Goal: Check status: Check status

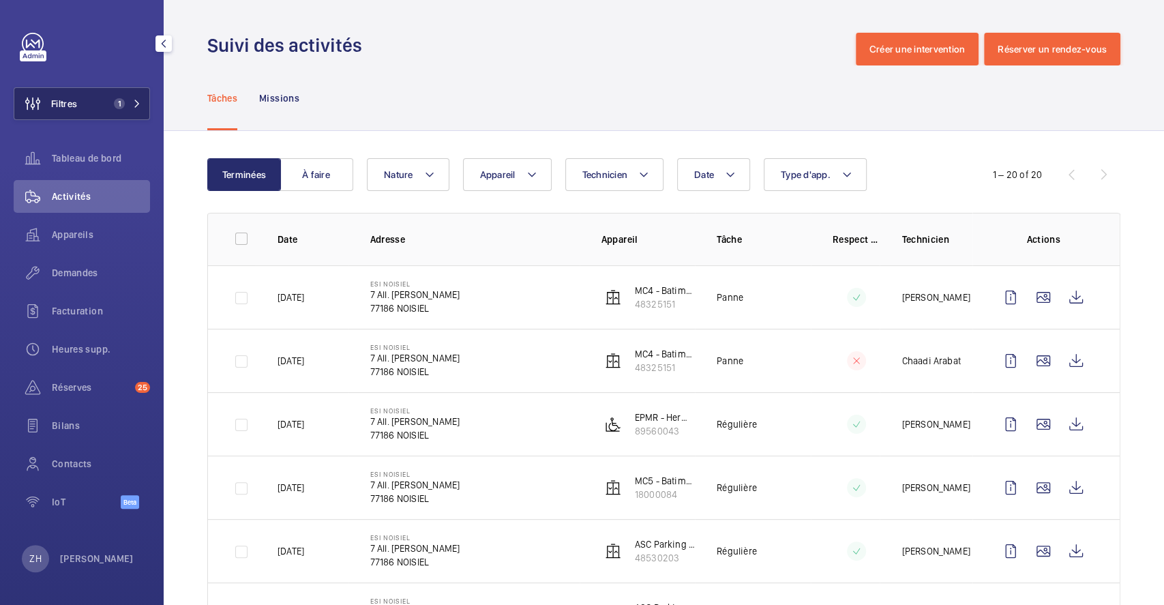
click at [72, 97] on span "Filtres" at bounding box center [64, 104] width 26 height 14
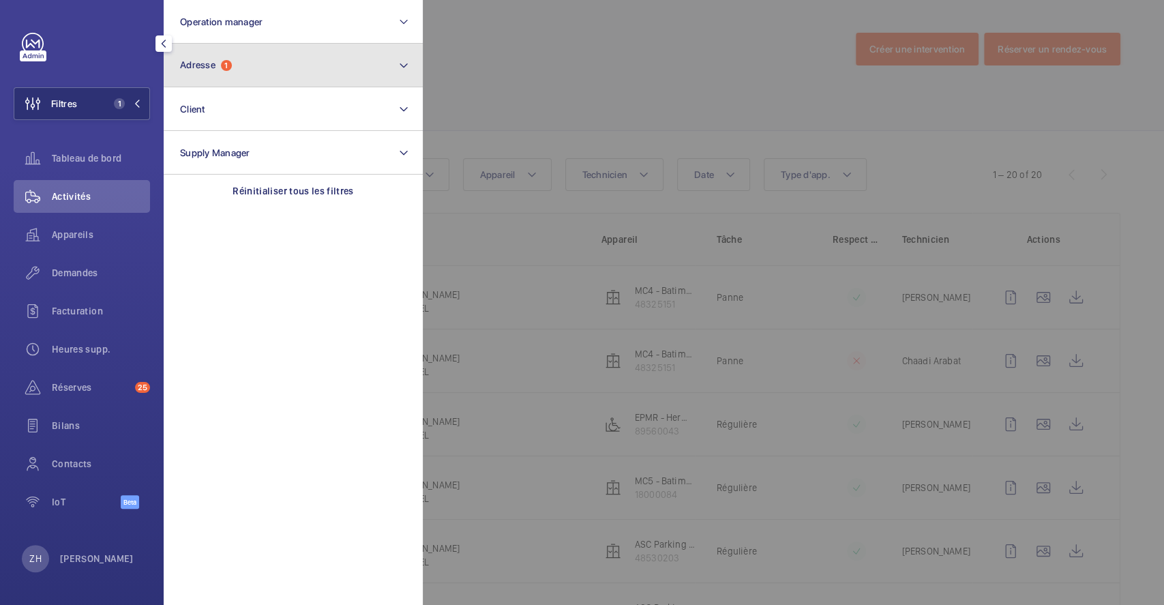
click at [256, 70] on button "Adresse 1" at bounding box center [293, 66] width 259 height 44
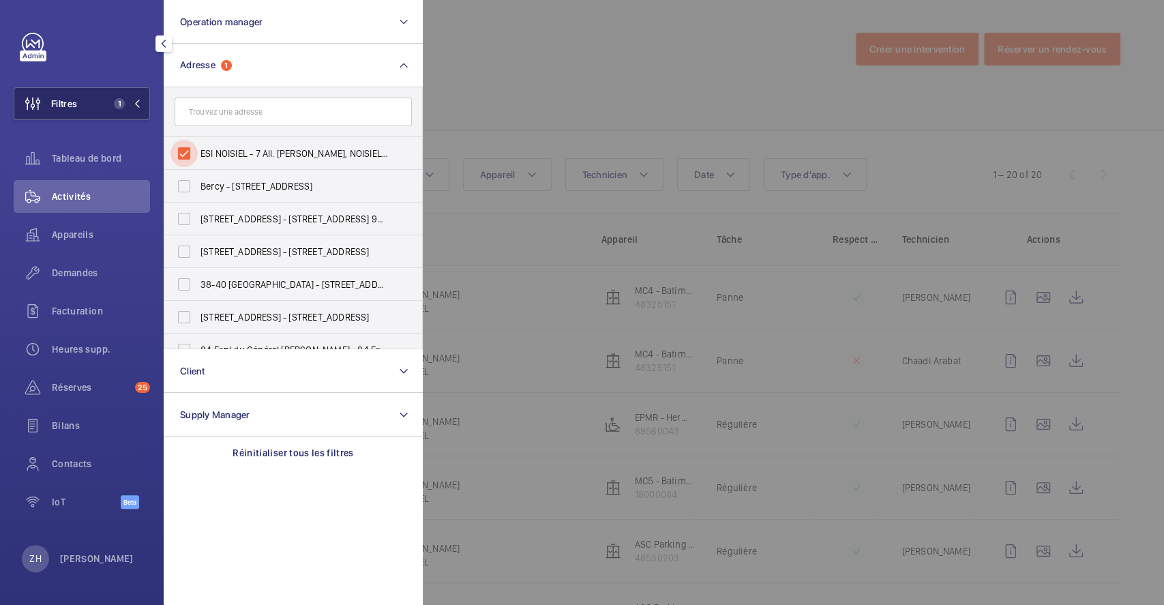
drag, startPoint x: 187, startPoint y: 150, endPoint x: 78, endPoint y: 119, distance: 113.5
click at [187, 150] on input "ESI NOISIEL - 7 All. Simone de Beauvoir, NOISIEL 77186" at bounding box center [183, 153] width 27 height 27
checkbox input "false"
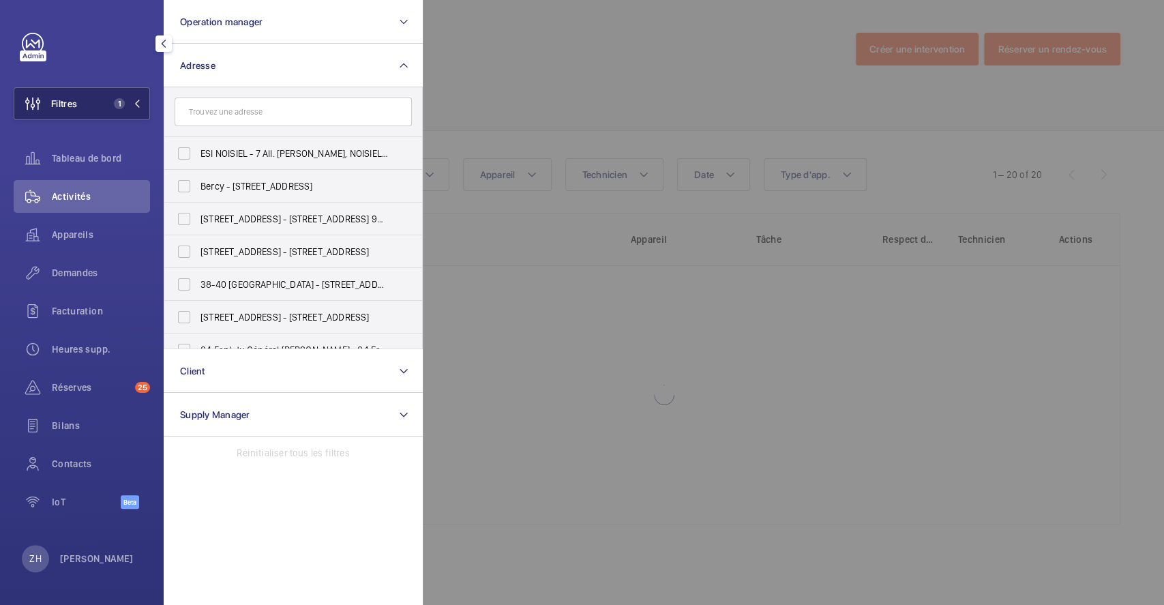
click at [72, 101] on span "Filtres" at bounding box center [64, 104] width 26 height 14
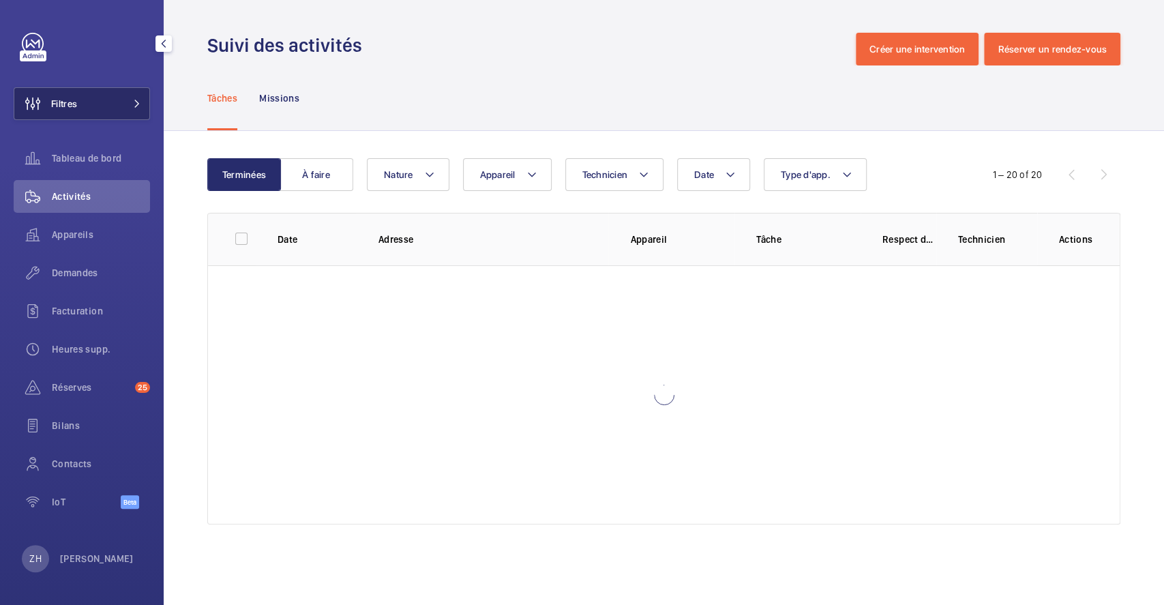
click at [103, 101] on button "Filtres" at bounding box center [82, 103] width 136 height 33
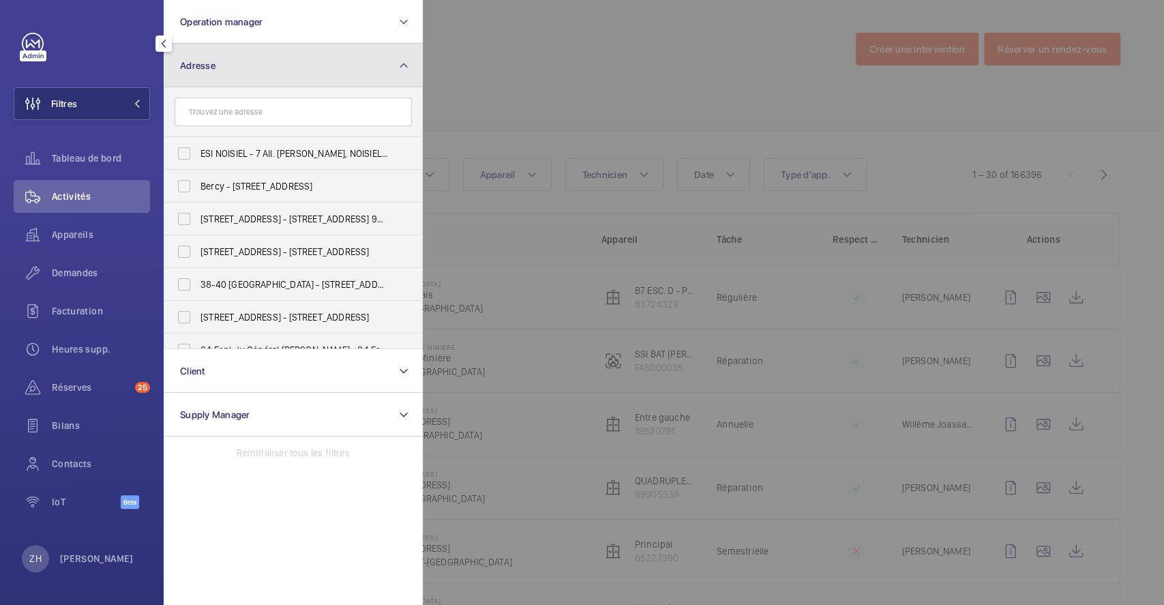
click at [250, 71] on button "Adresse" at bounding box center [293, 66] width 259 height 44
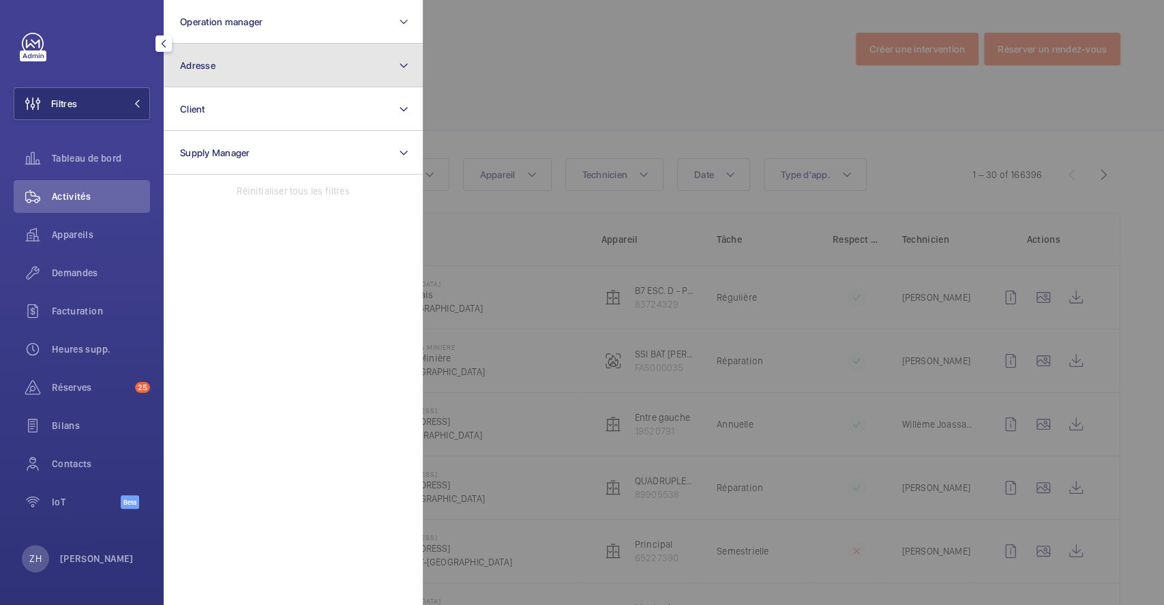
click at [251, 70] on button "Adresse" at bounding box center [293, 66] width 259 height 44
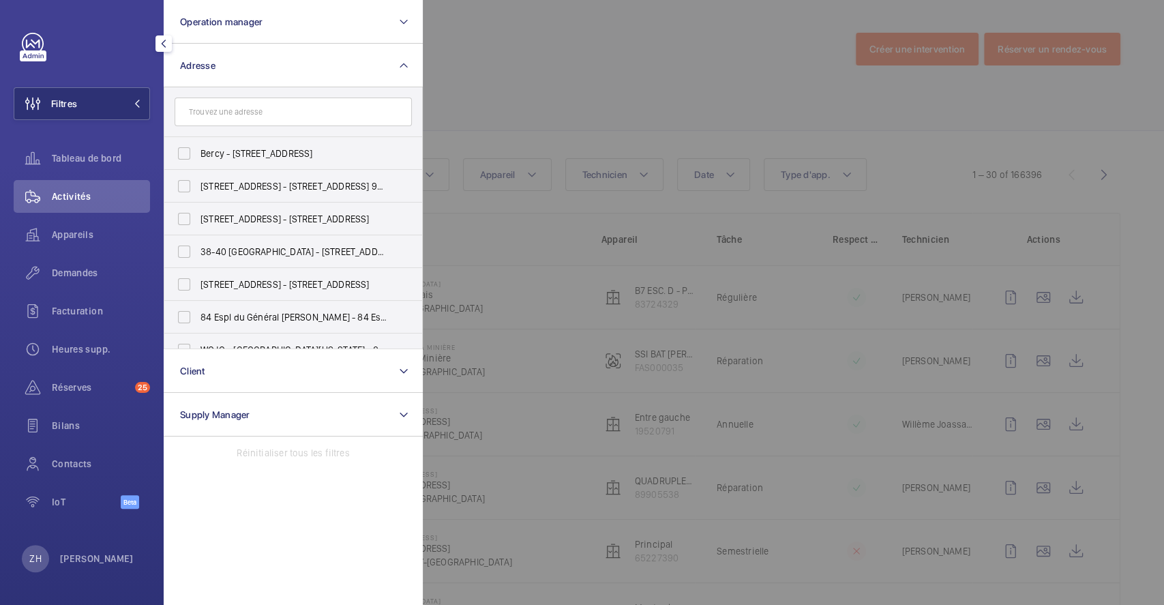
click at [243, 112] on input "text" at bounding box center [293, 111] width 237 height 29
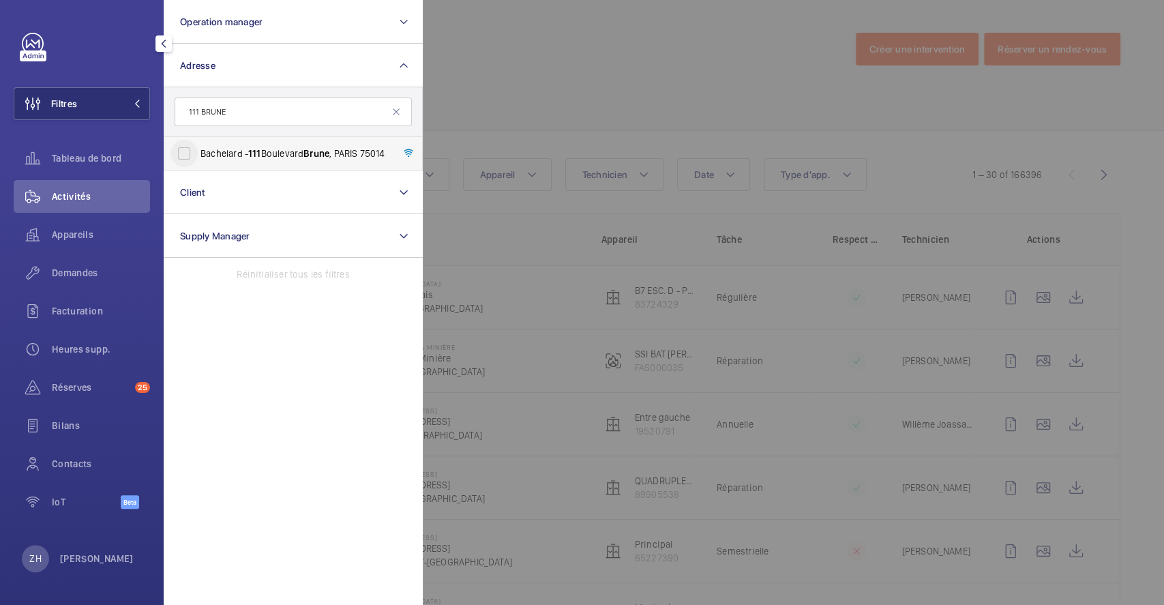
type input "111 BRUNE"
click at [180, 150] on input "Bachelard - 111 Boulevard Brune , PARIS 75014" at bounding box center [183, 153] width 27 height 27
checkbox input "true"
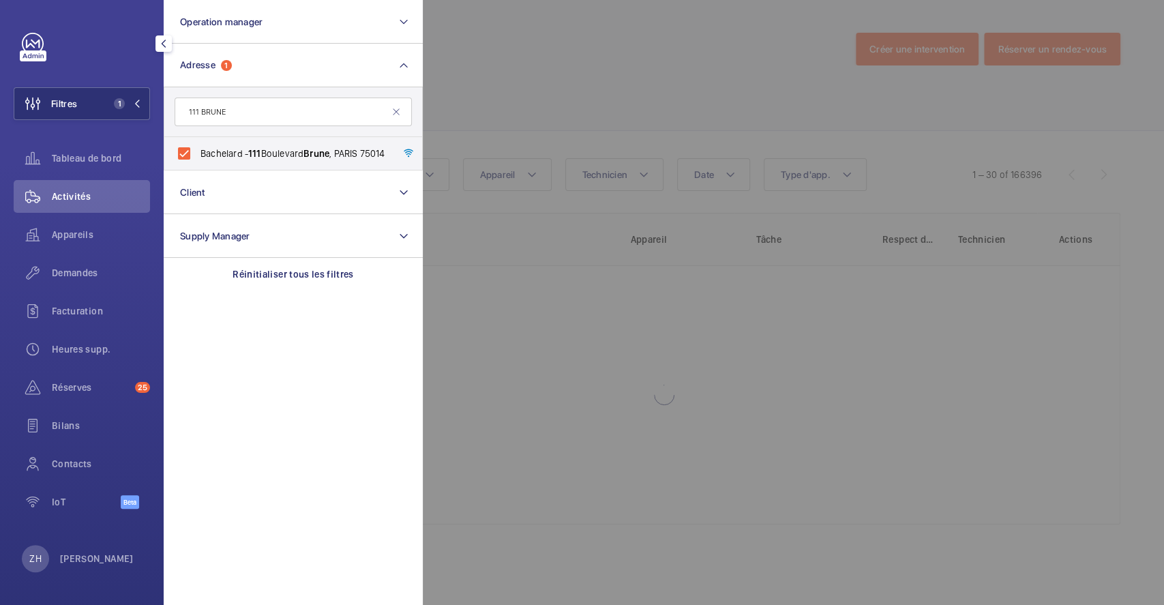
click at [607, 52] on div at bounding box center [1005, 302] width 1164 height 605
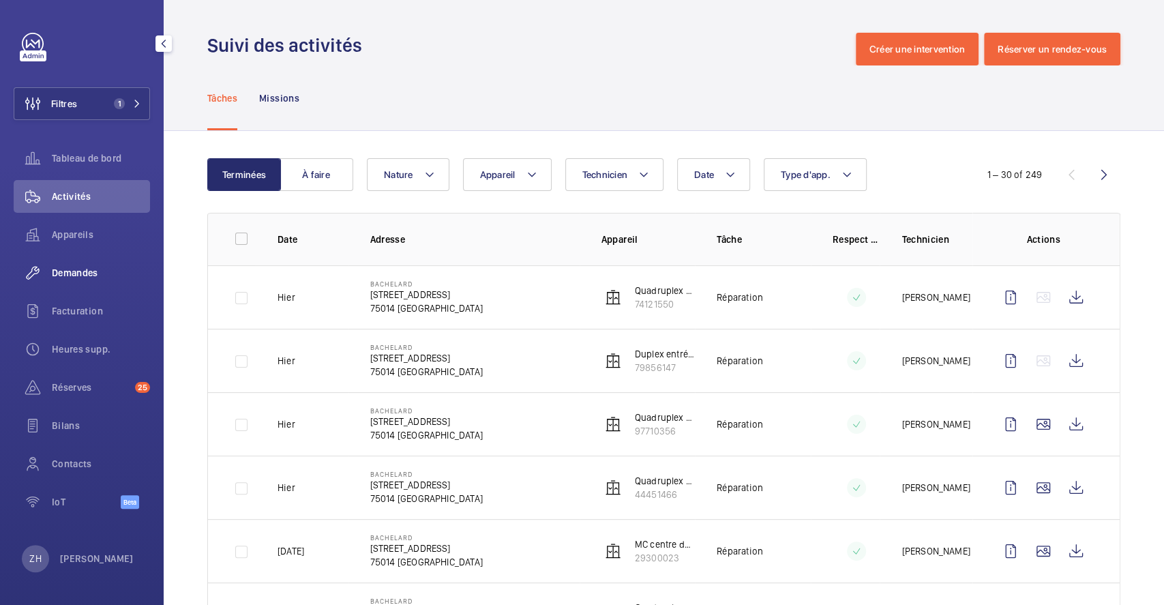
click at [89, 276] on span "Demandes" at bounding box center [101, 273] width 98 height 14
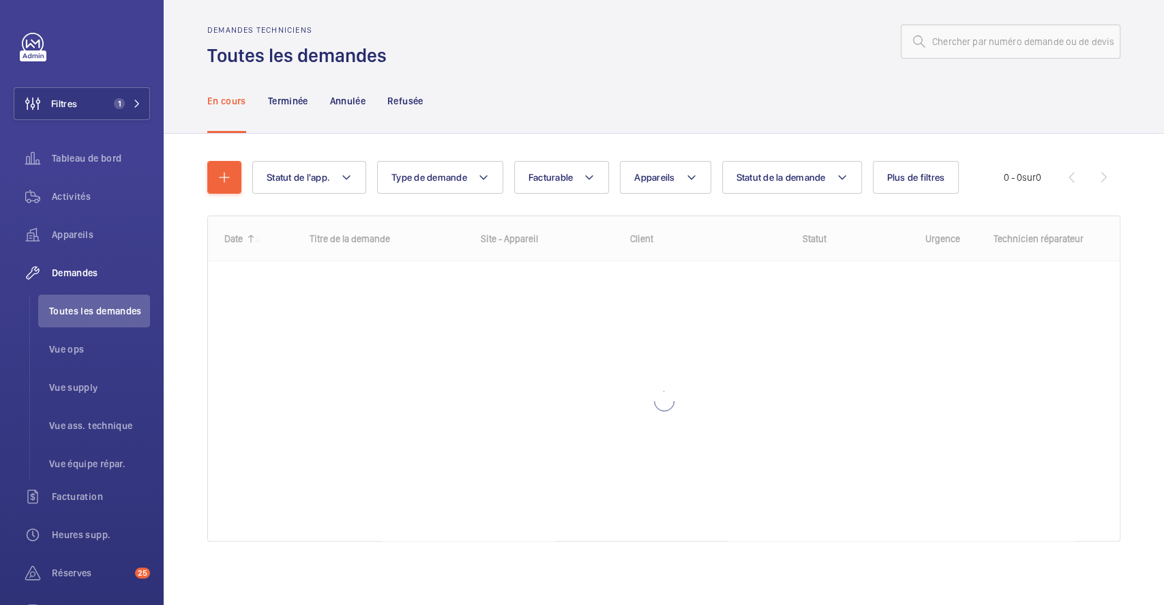
scroll to position [10, 0]
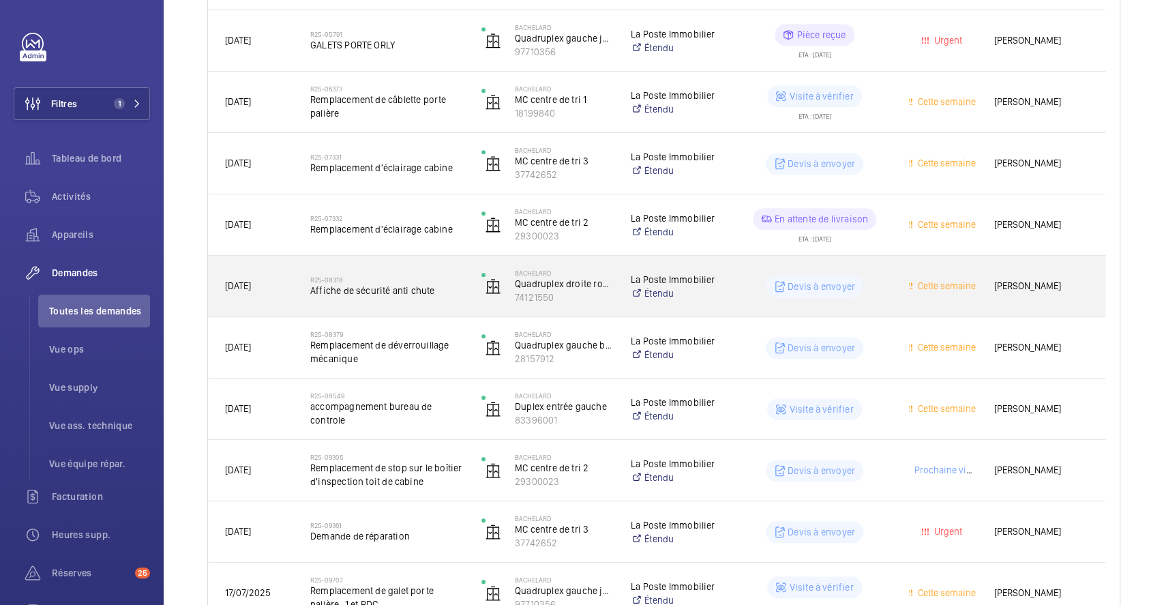
scroll to position [1018, 0]
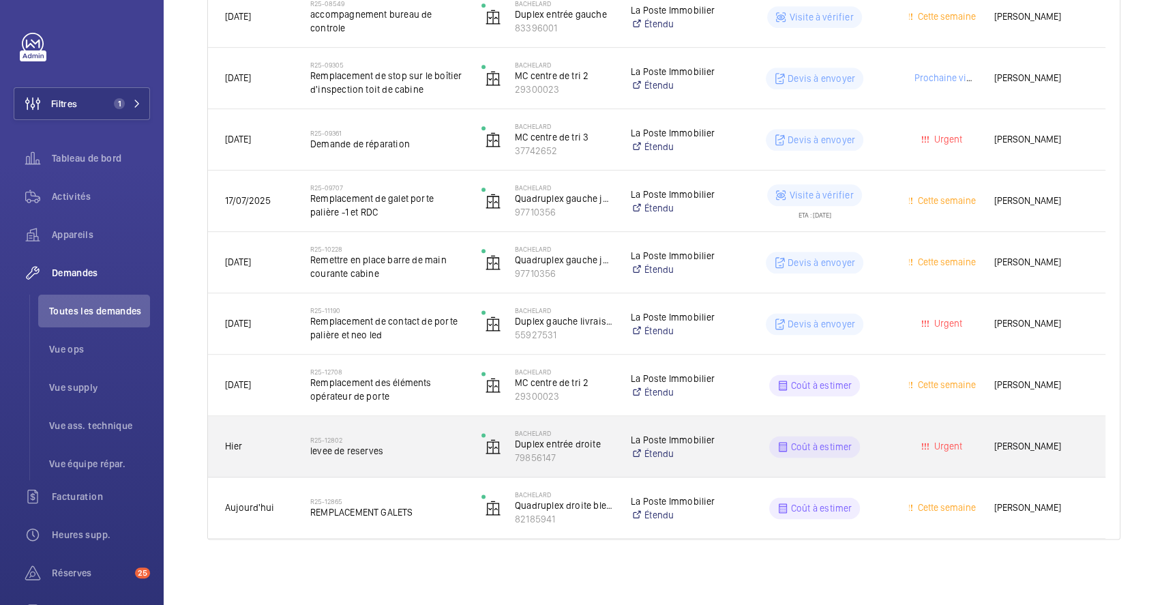
click at [427, 439] on h2 "R25-12802" at bounding box center [386, 440] width 153 height 8
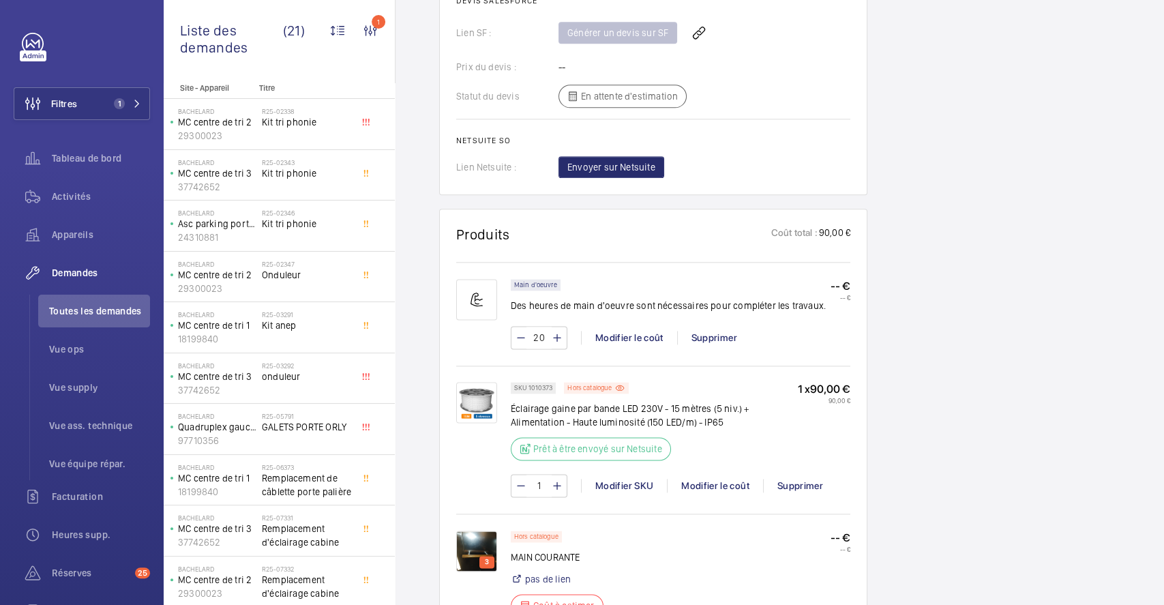
scroll to position [1091, 0]
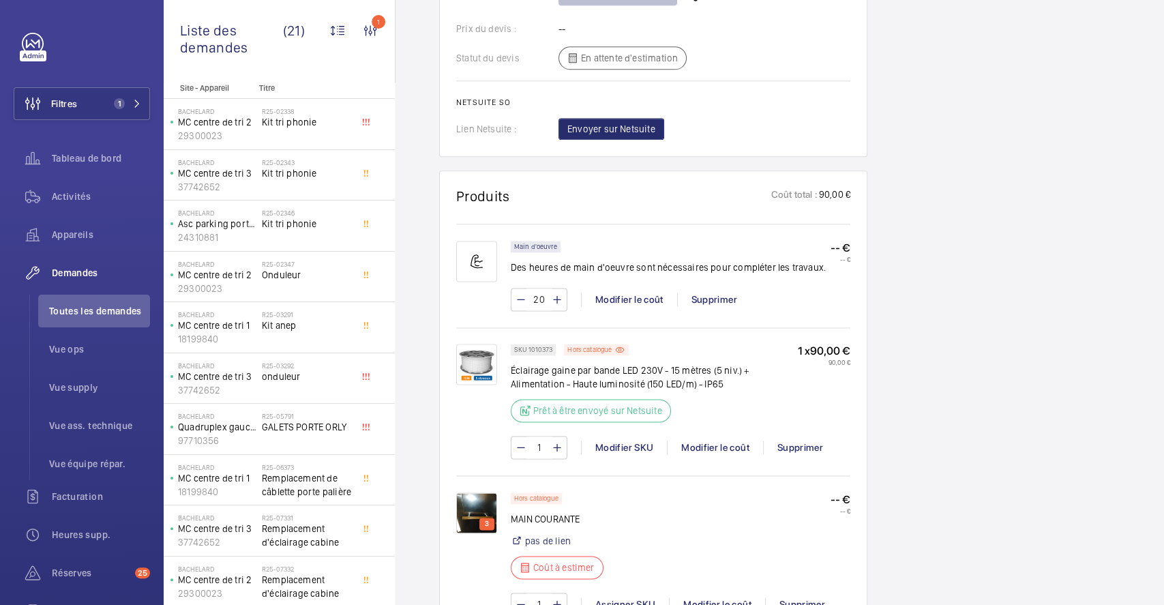
click at [472, 500] on img at bounding box center [476, 512] width 41 height 41
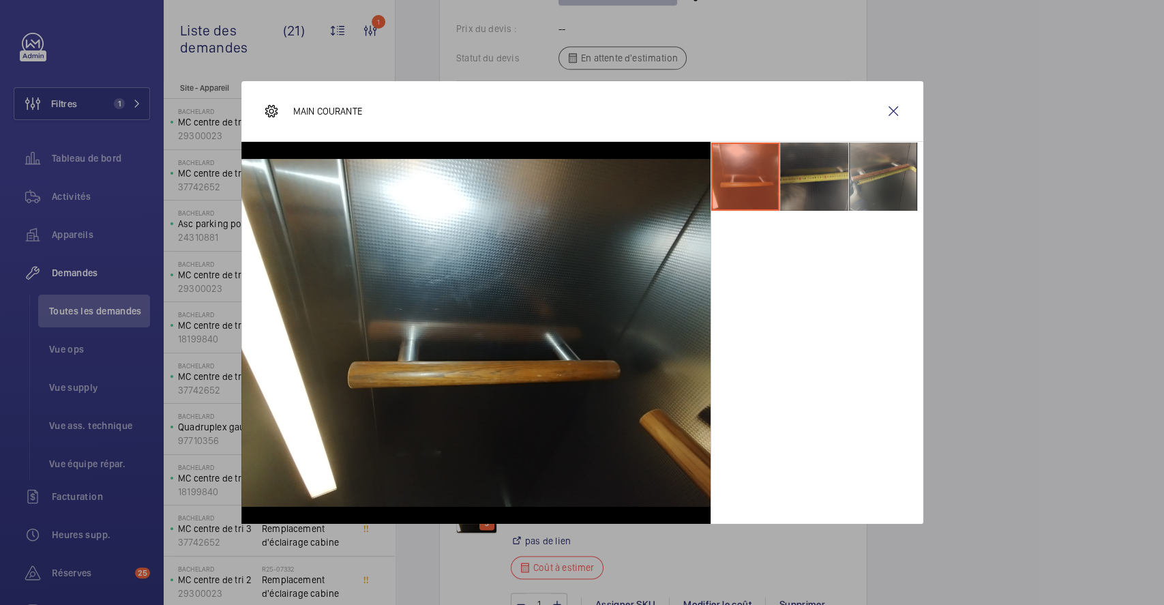
click at [823, 185] on li at bounding box center [814, 176] width 68 height 68
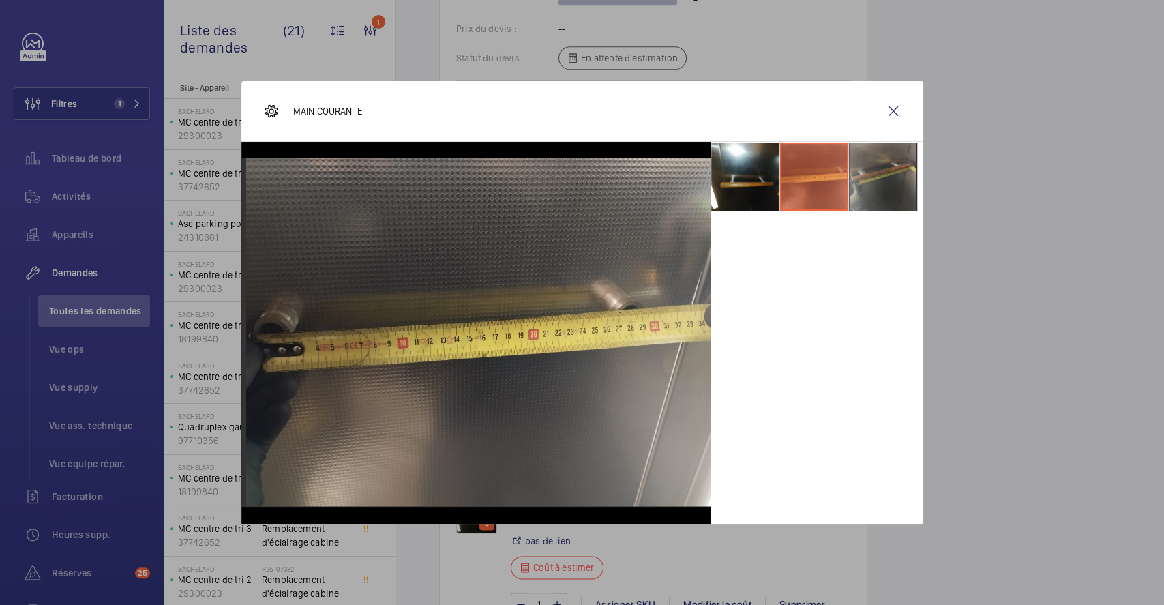
click at [878, 177] on li at bounding box center [883, 176] width 68 height 68
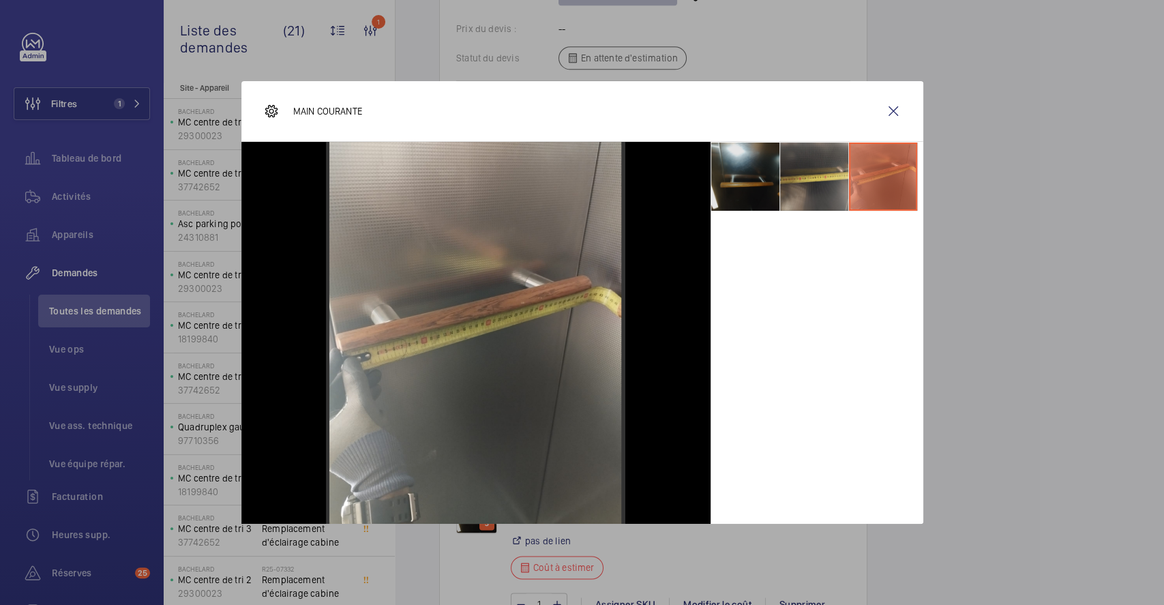
click at [756, 178] on li at bounding box center [745, 176] width 68 height 68
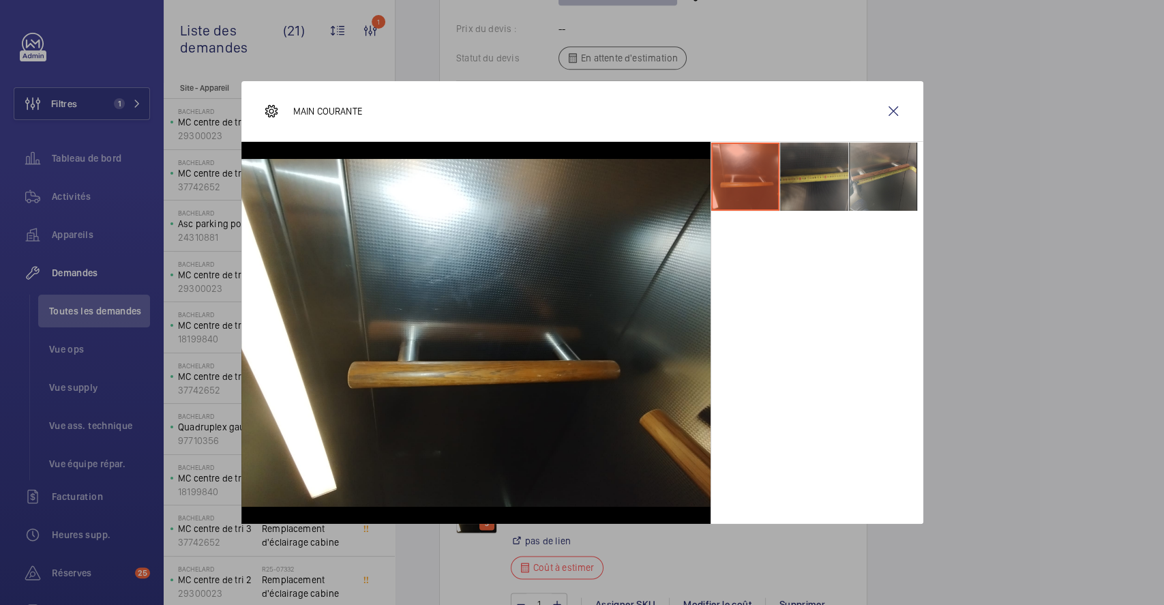
click at [813, 206] on li at bounding box center [814, 176] width 68 height 68
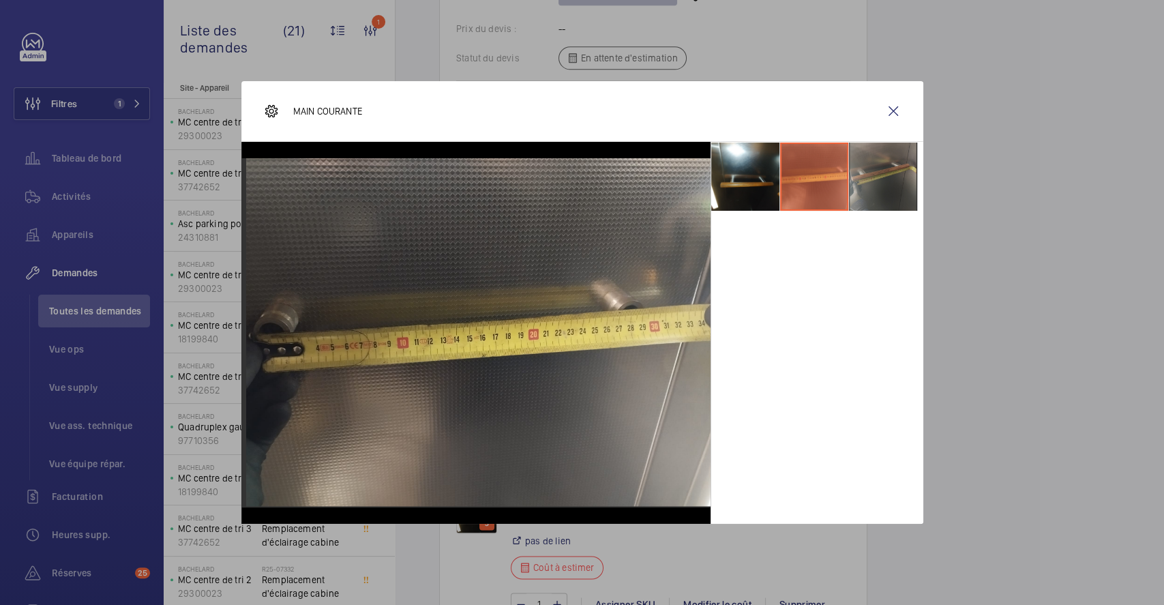
click at [873, 188] on li at bounding box center [883, 176] width 68 height 68
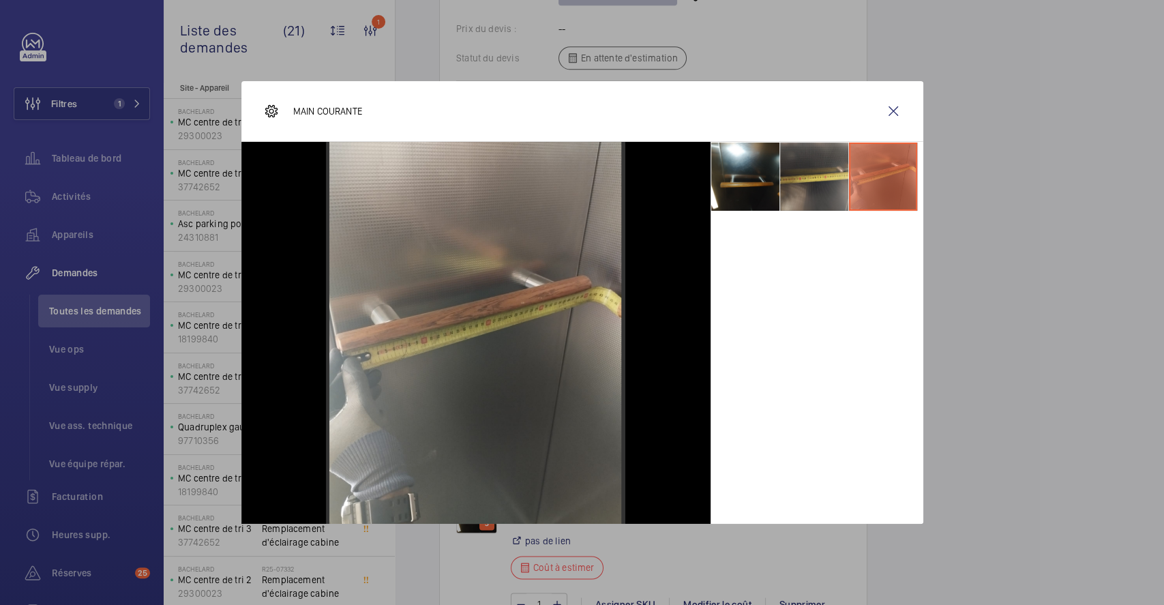
drag, startPoint x: 895, startPoint y: 110, endPoint x: 894, endPoint y: 117, distance: 6.9
click at [895, 110] on wm-front-icon-button at bounding box center [893, 111] width 33 height 33
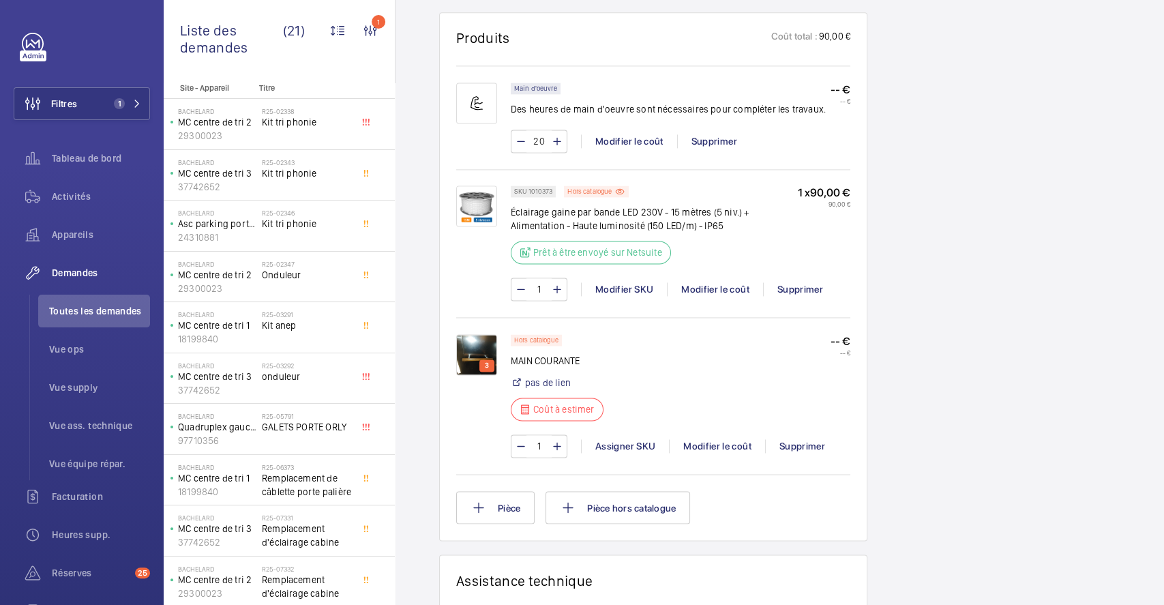
scroll to position [1272, 0]
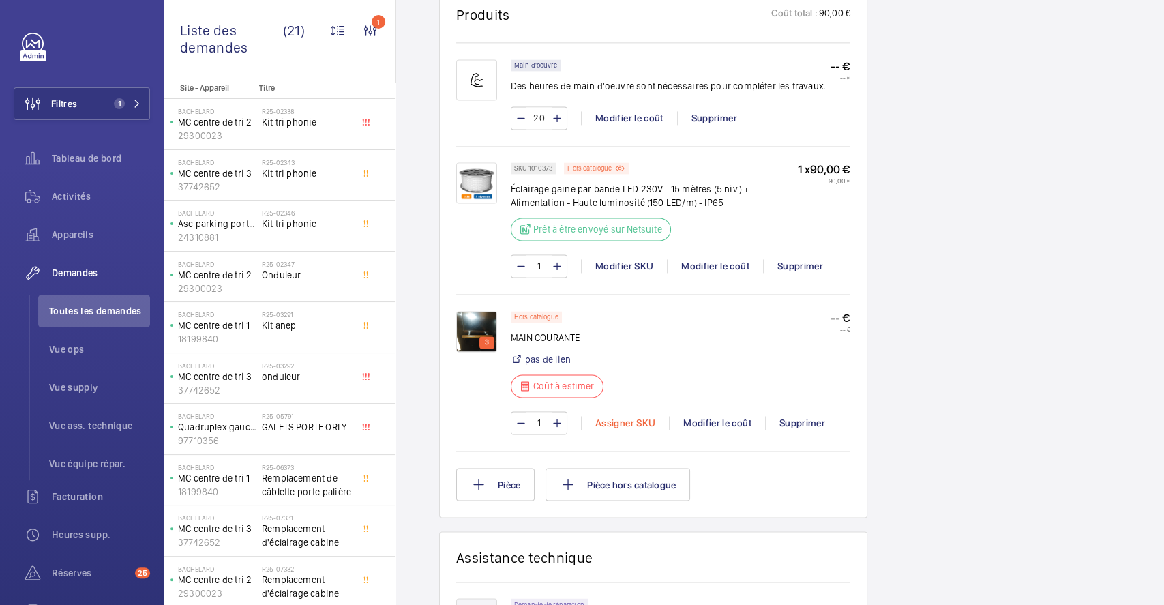
click at [638, 416] on div "Assigner SKU" at bounding box center [625, 423] width 88 height 14
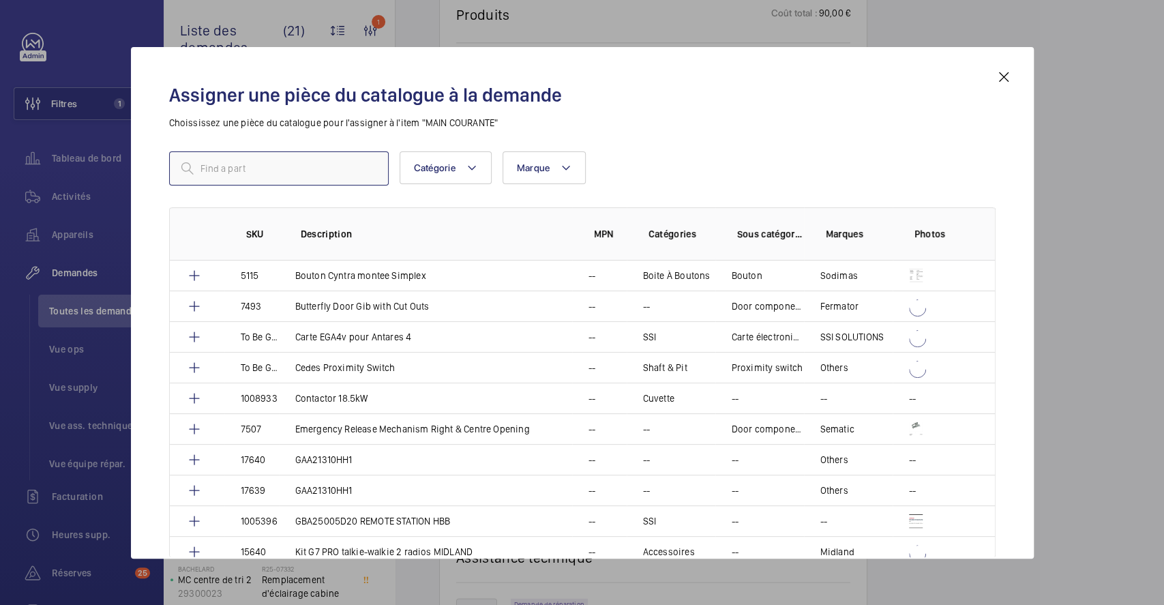
click at [320, 166] on input "text" at bounding box center [279, 168] width 220 height 34
type input "19254"
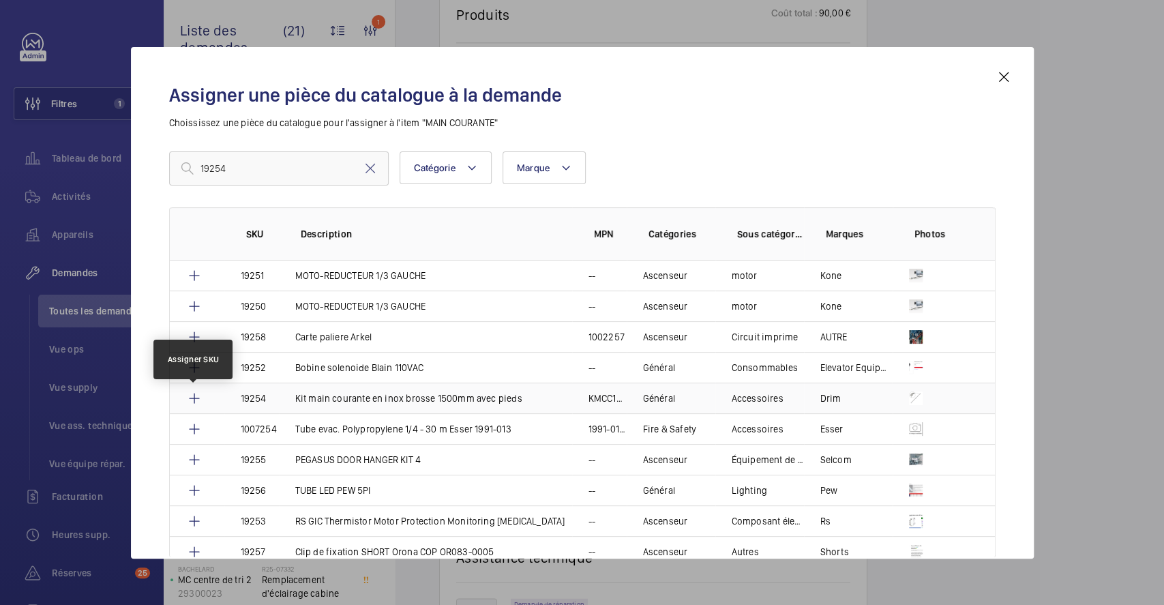
click at [190, 397] on mat-icon at bounding box center [194, 398] width 16 height 16
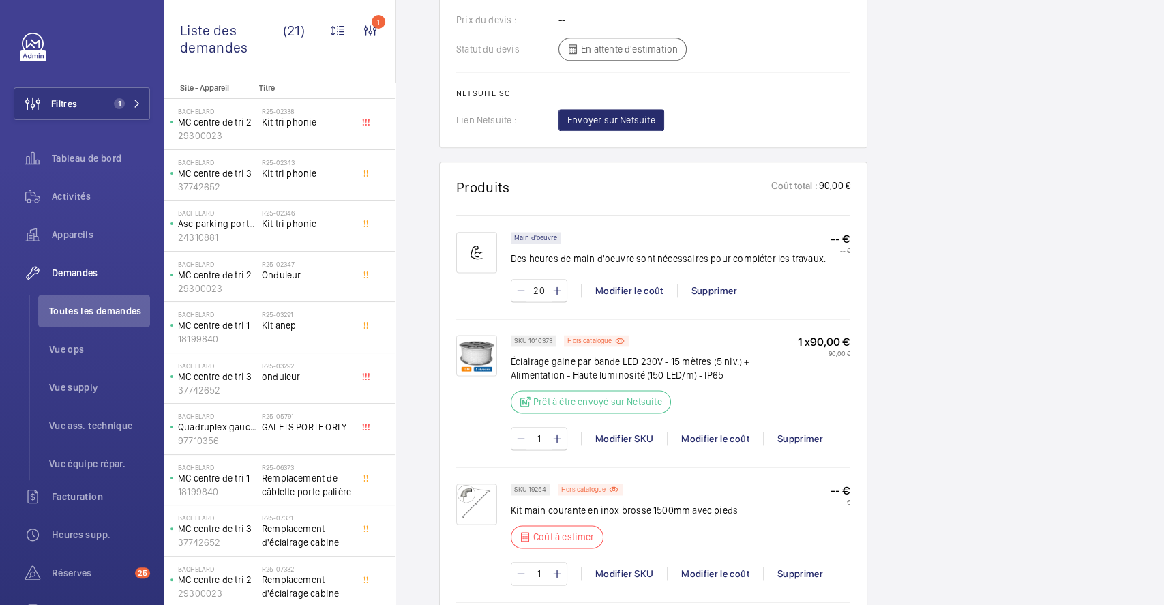
scroll to position [1254, 0]
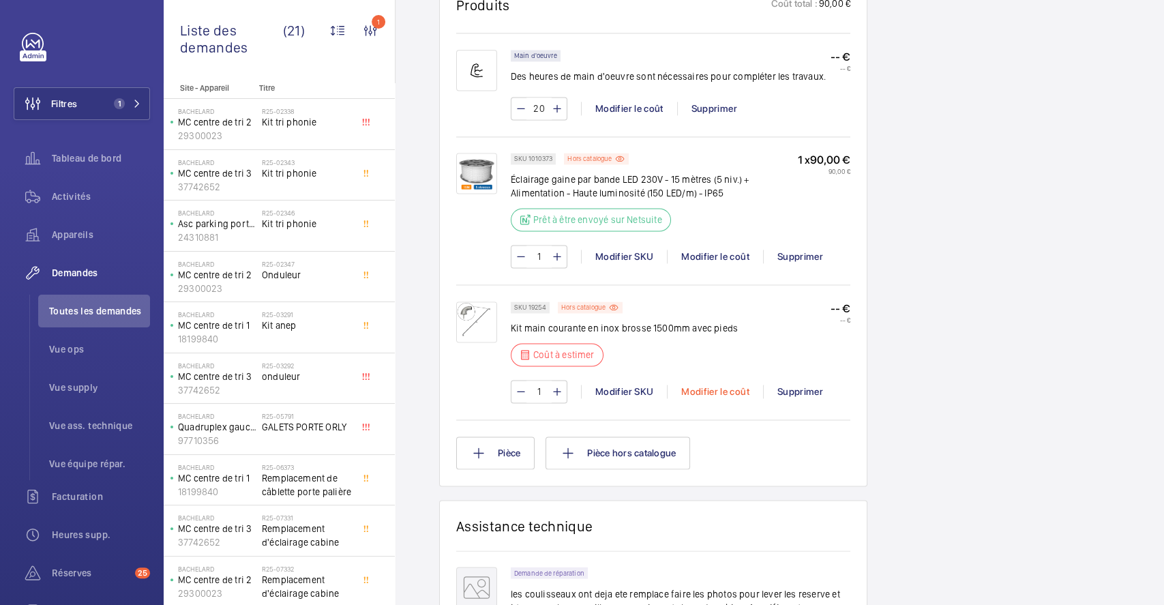
click at [737, 391] on div "Modifier le coût" at bounding box center [715, 391] width 96 height 14
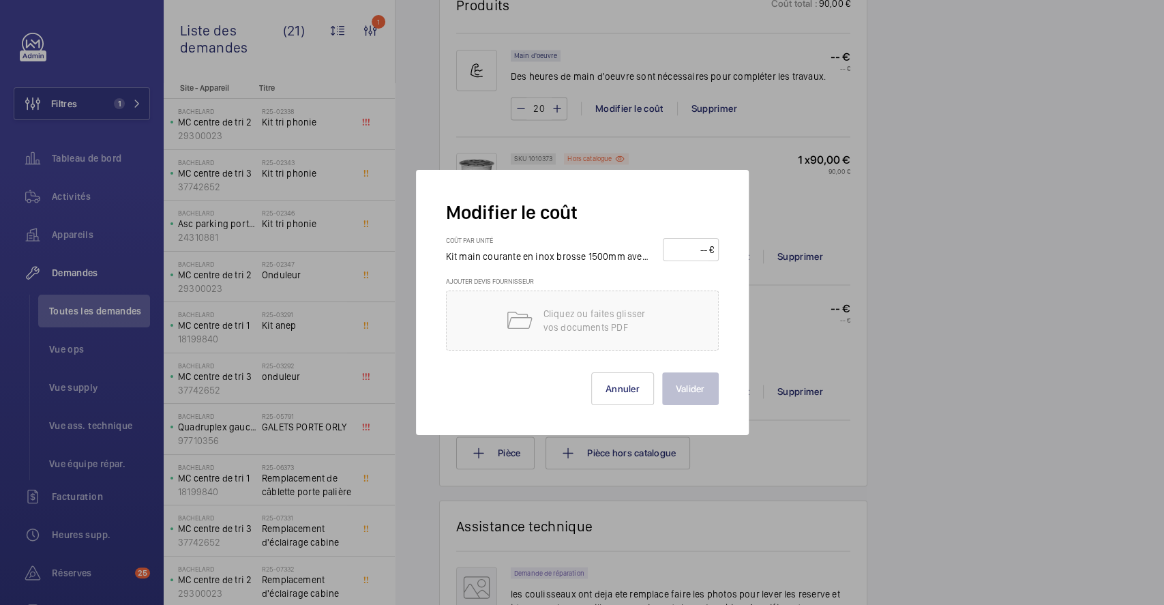
click at [698, 250] on input "number" at bounding box center [688, 250] width 42 height 22
click at [1102, 375] on div at bounding box center [582, 302] width 1164 height 605
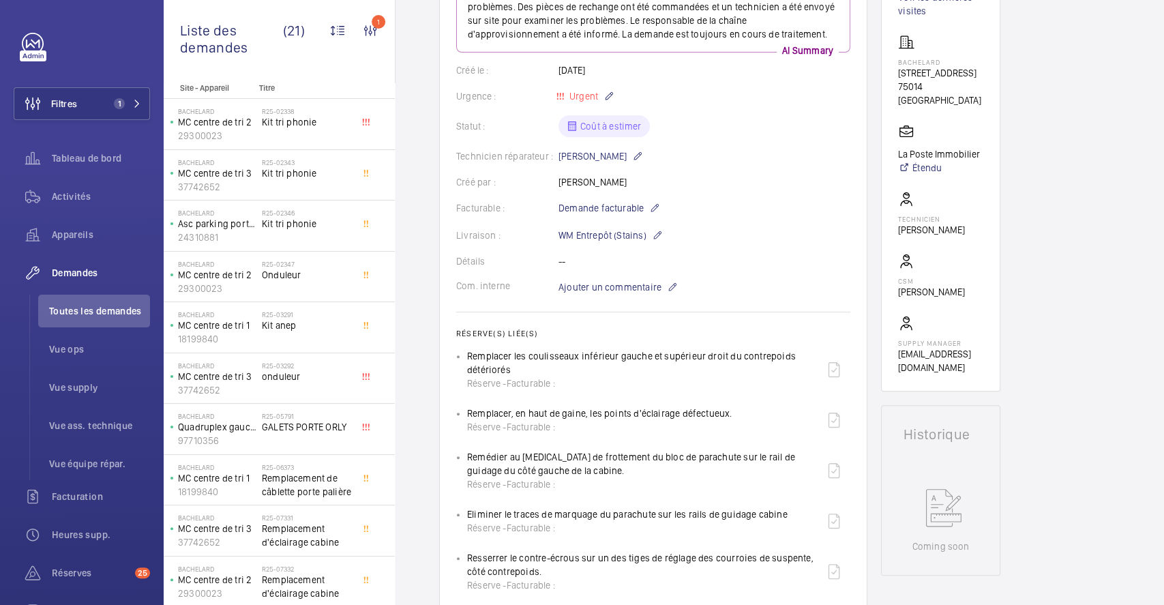
scroll to position [0, 0]
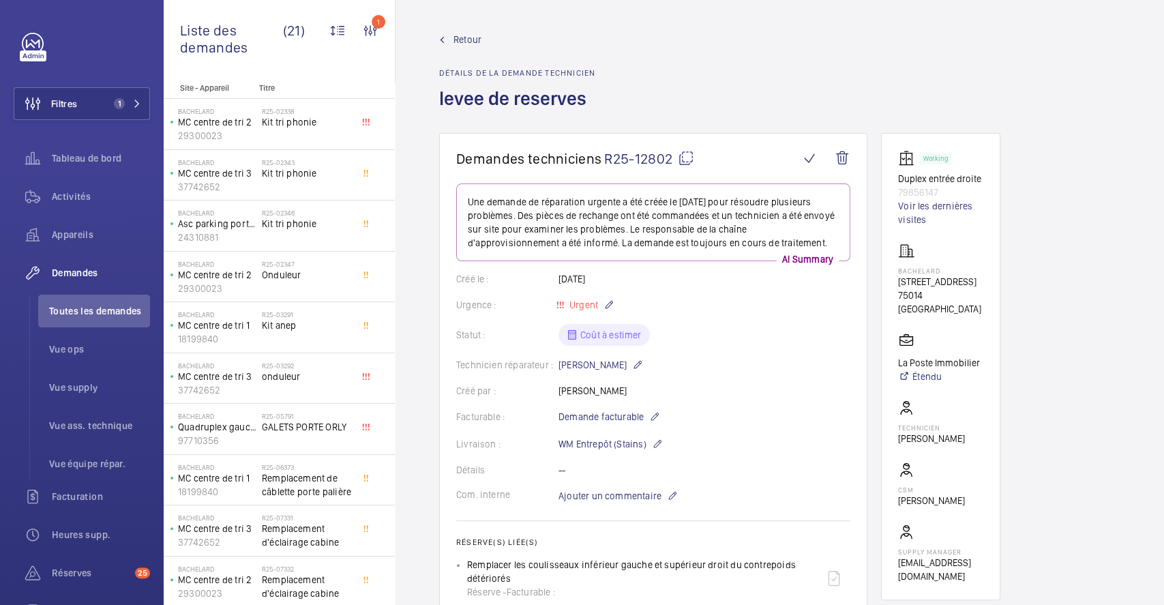
click at [683, 152] on mat-icon at bounding box center [686, 158] width 16 height 16
click at [688, 160] on mat-icon at bounding box center [686, 158] width 16 height 16
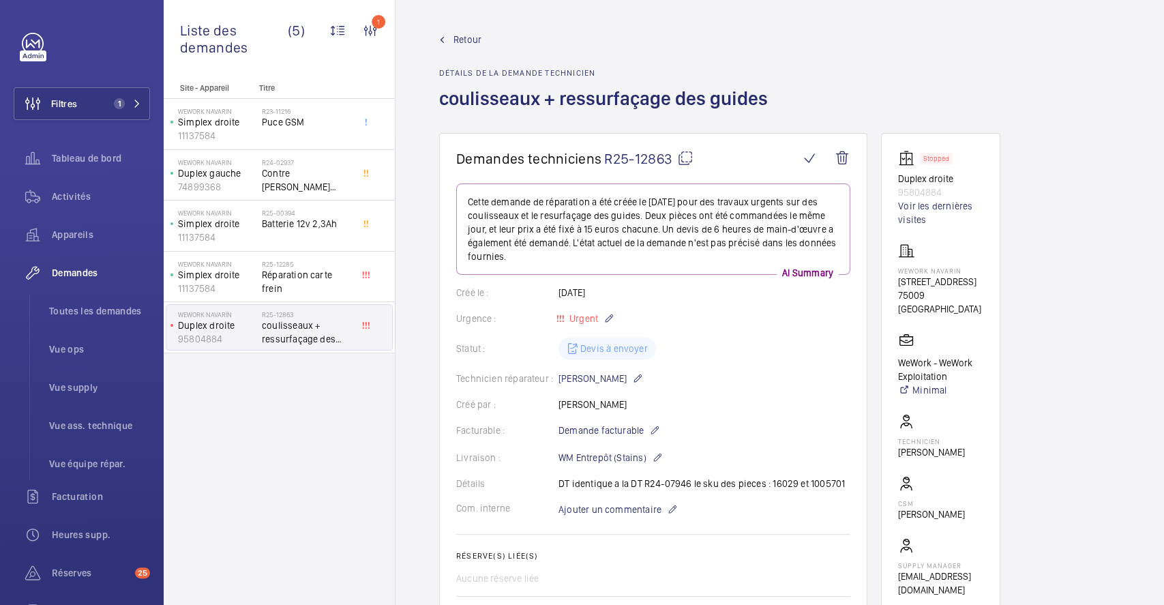
click at [468, 33] on span "Retour" at bounding box center [467, 40] width 28 height 14
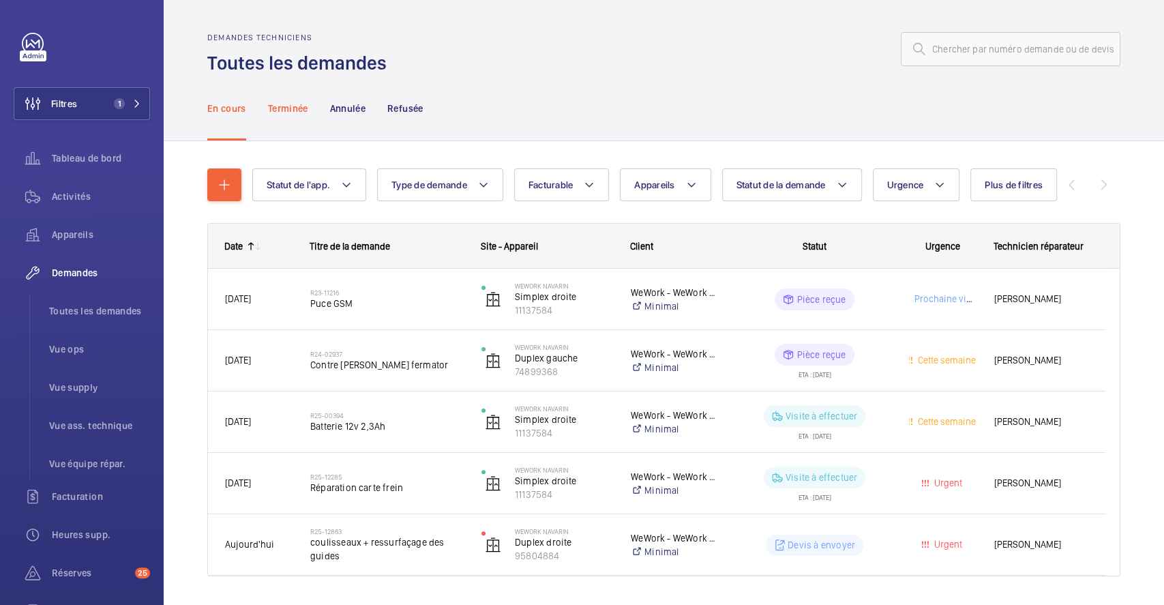
click at [294, 106] on p "Terminée" at bounding box center [288, 109] width 40 height 14
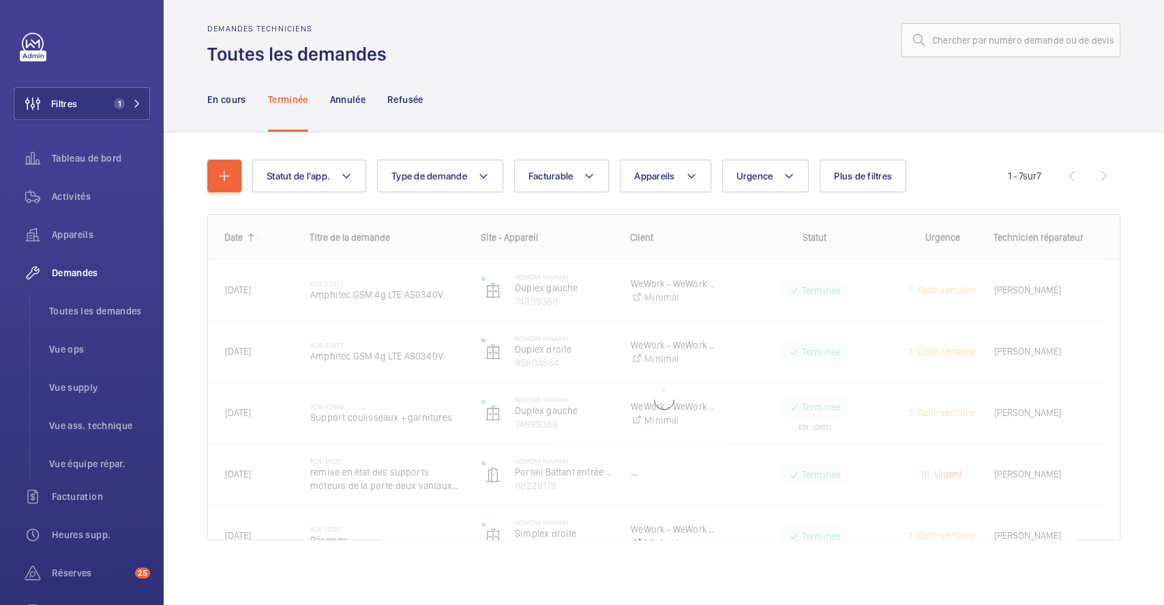
scroll to position [10, 0]
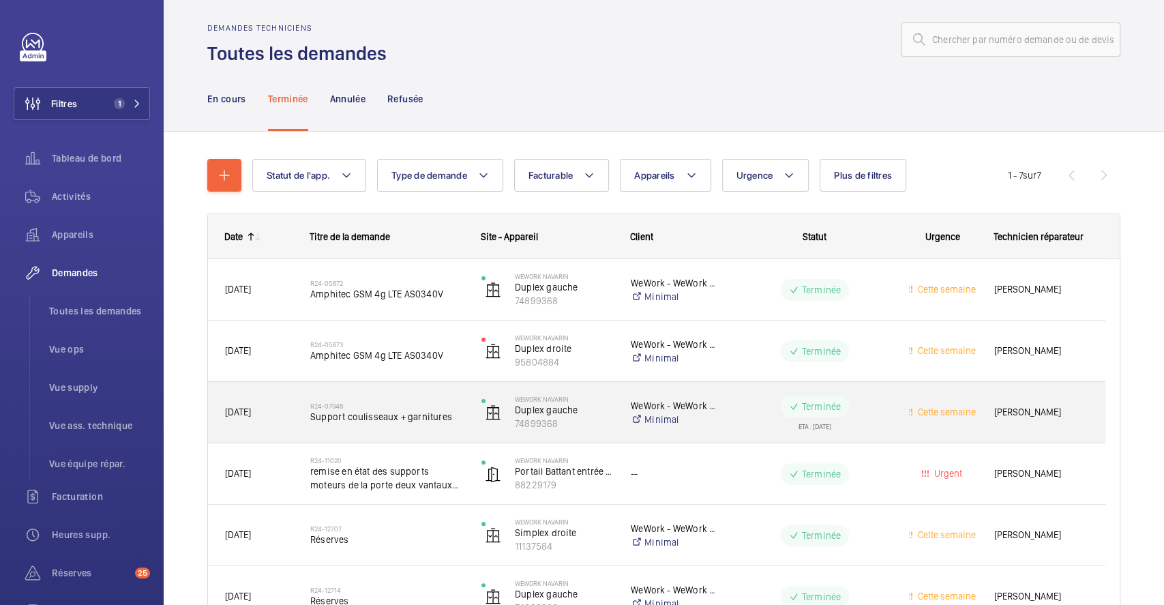
click at [434, 406] on h2 "R24-07946" at bounding box center [386, 406] width 153 height 8
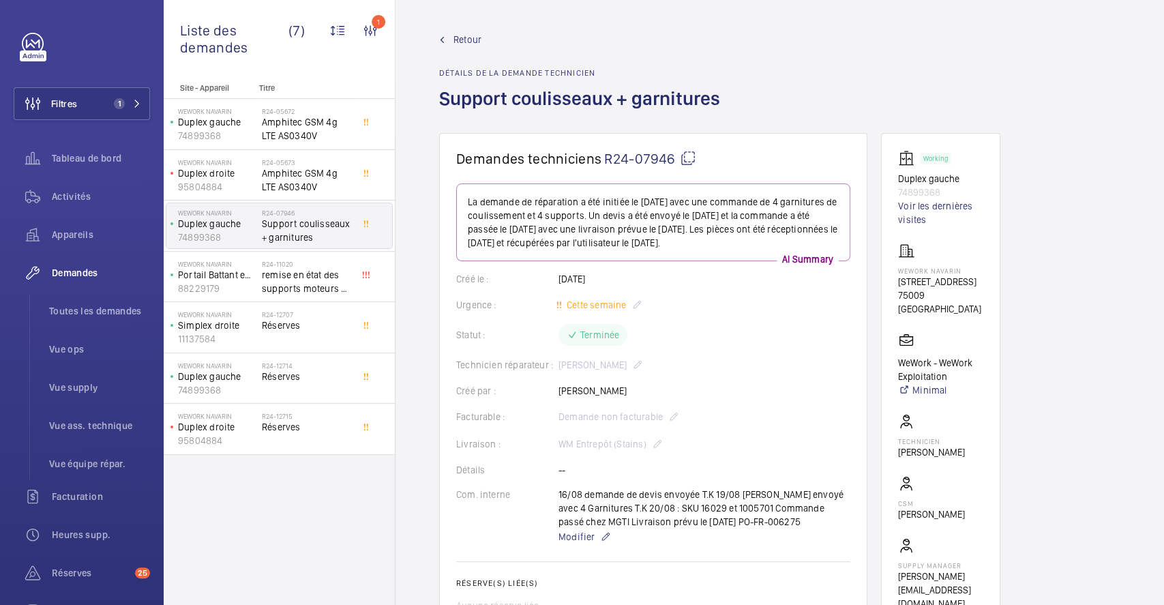
click at [464, 37] on span "Retour" at bounding box center [467, 40] width 28 height 14
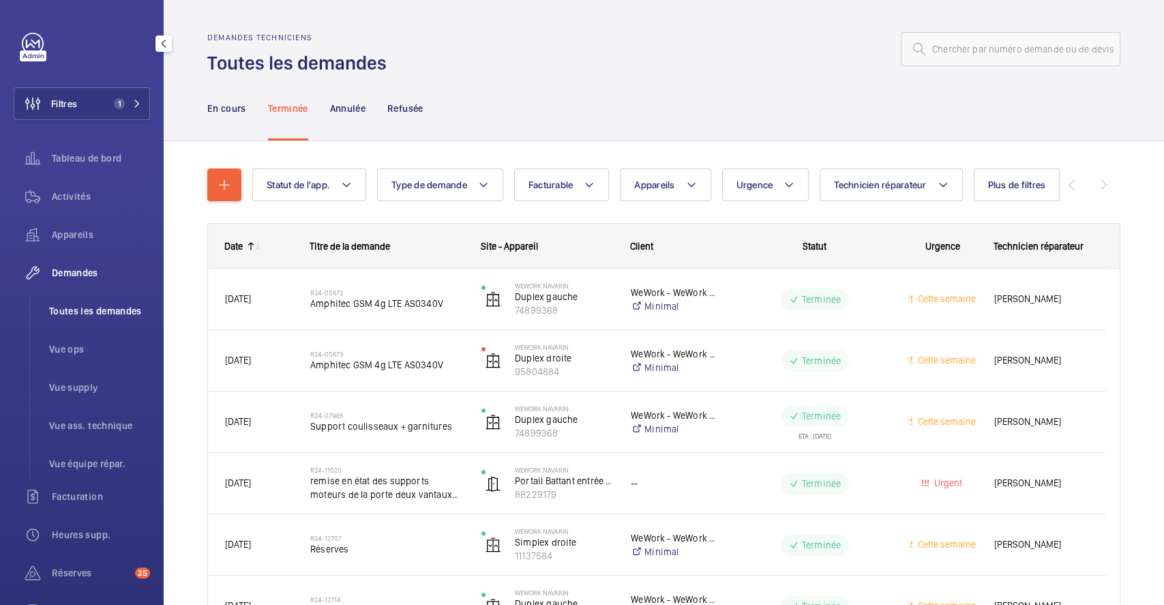
click at [86, 308] on span "Toutes les demandes" at bounding box center [99, 311] width 101 height 14
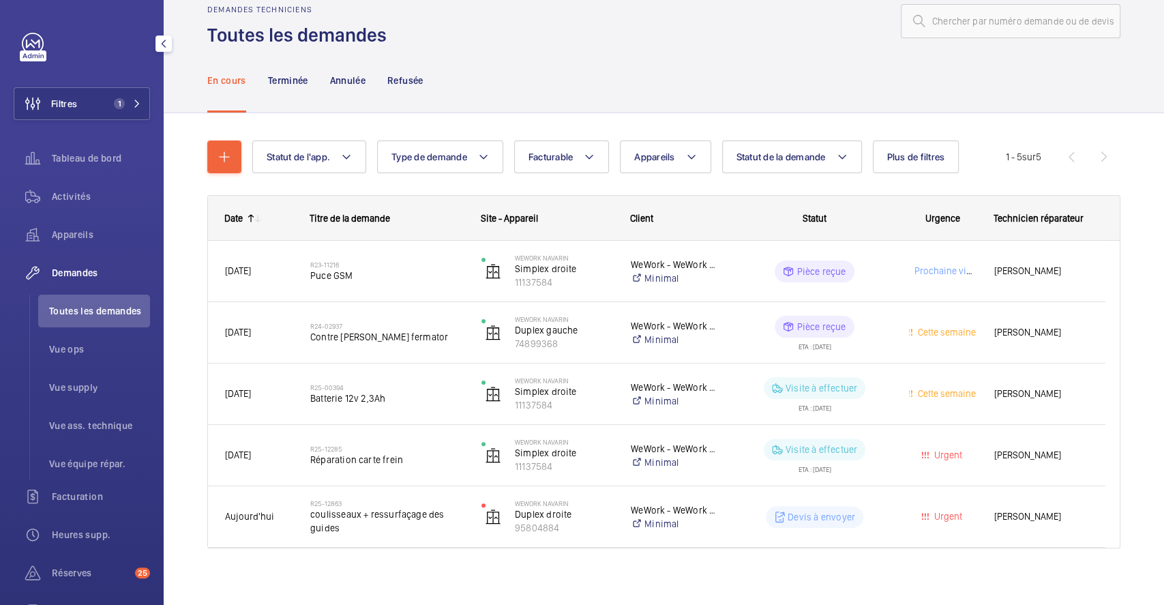
scroll to position [37, 0]
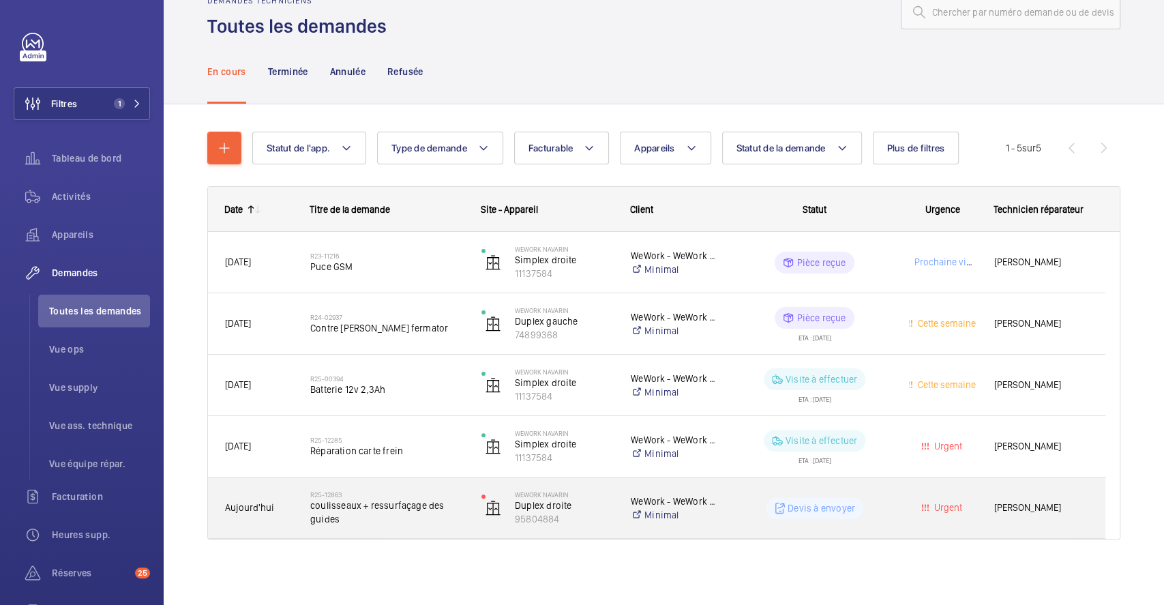
click at [434, 485] on div "R25-12863 coulisseaux + ressurfaçage des guides" at bounding box center [379, 507] width 170 height 61
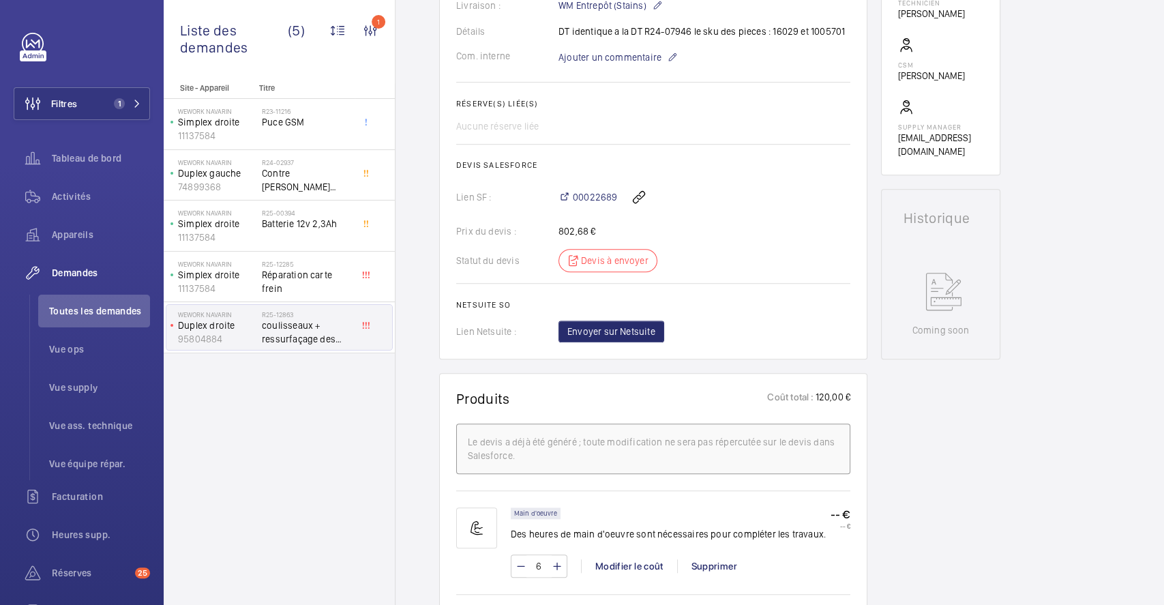
scroll to position [727, 0]
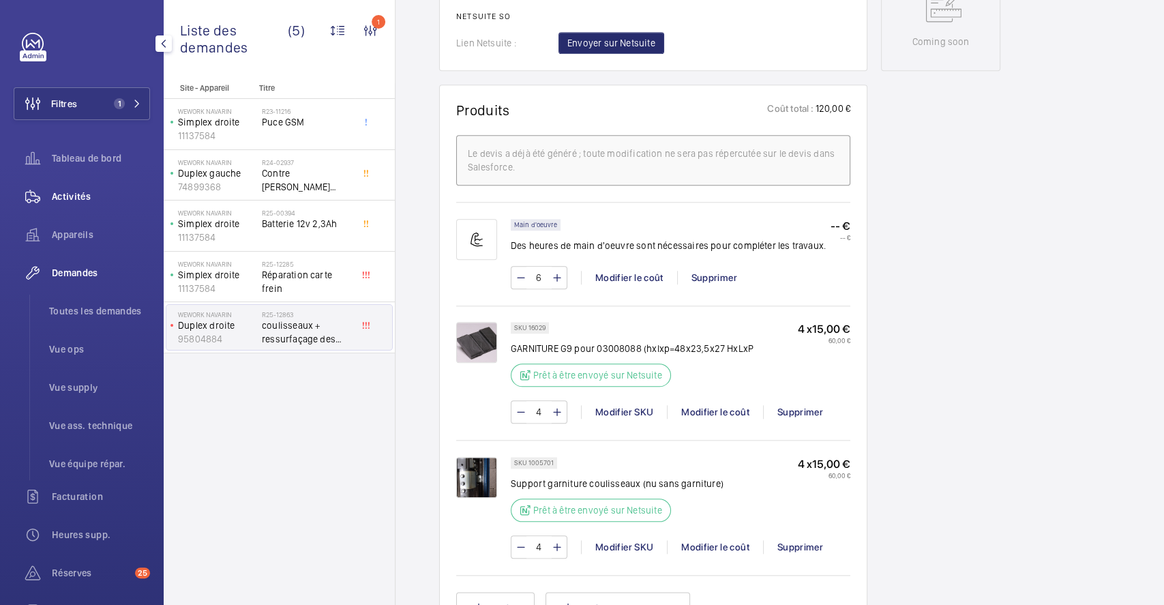
click at [75, 198] on span "Activités" at bounding box center [101, 197] width 98 height 14
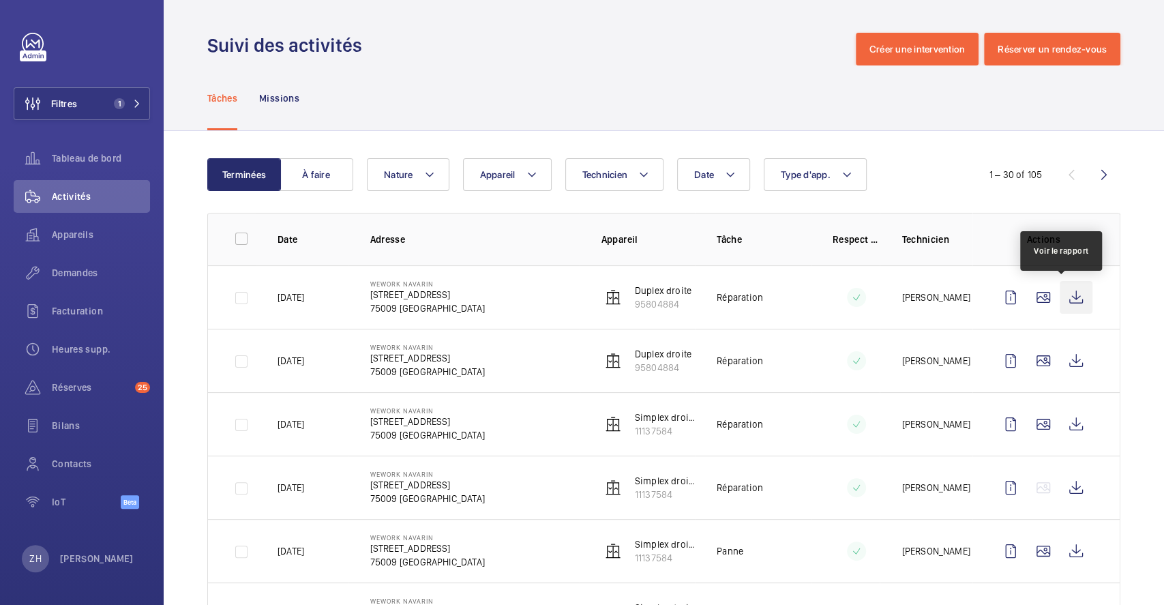
click at [1066, 305] on wm-front-icon-button at bounding box center [1075, 297] width 33 height 33
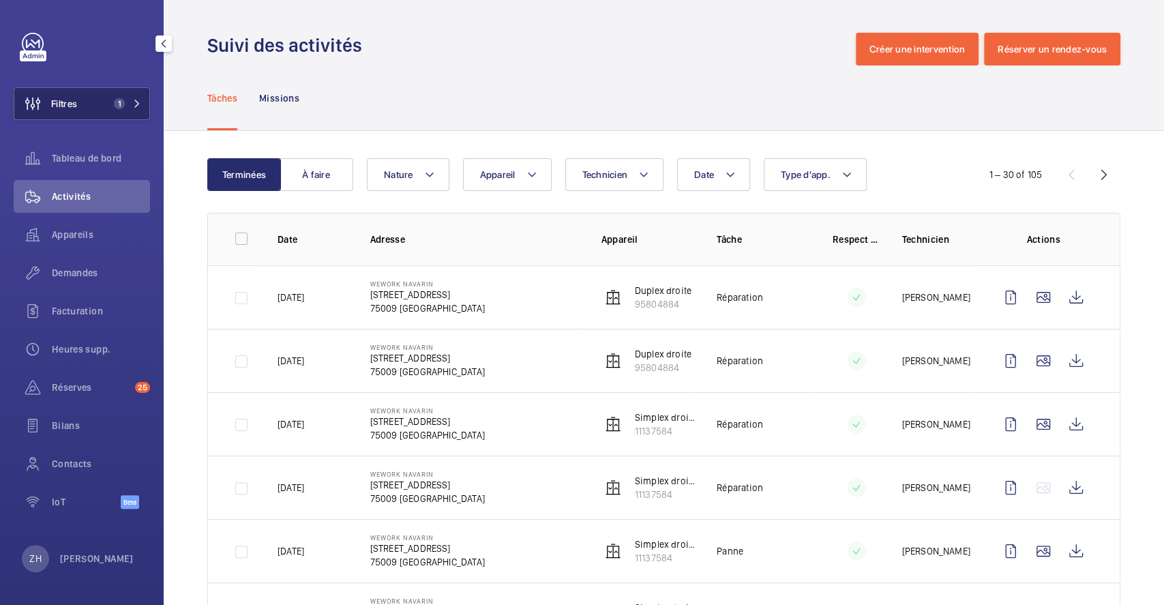
click at [102, 93] on button "Filtres 1" at bounding box center [82, 103] width 136 height 33
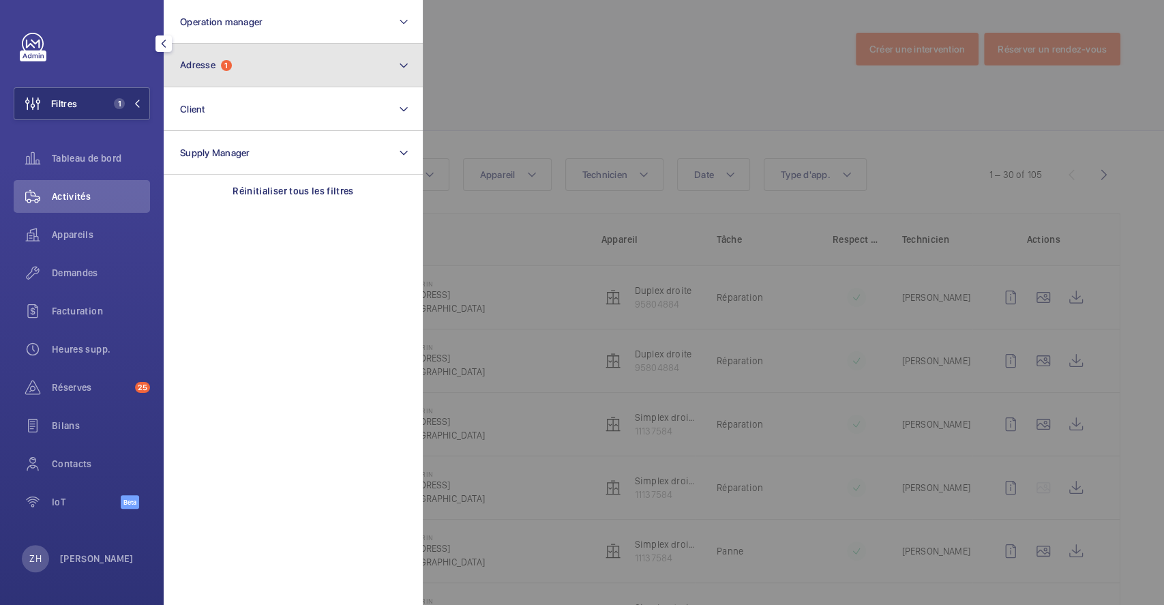
click at [241, 72] on button "Adresse 1" at bounding box center [293, 66] width 259 height 44
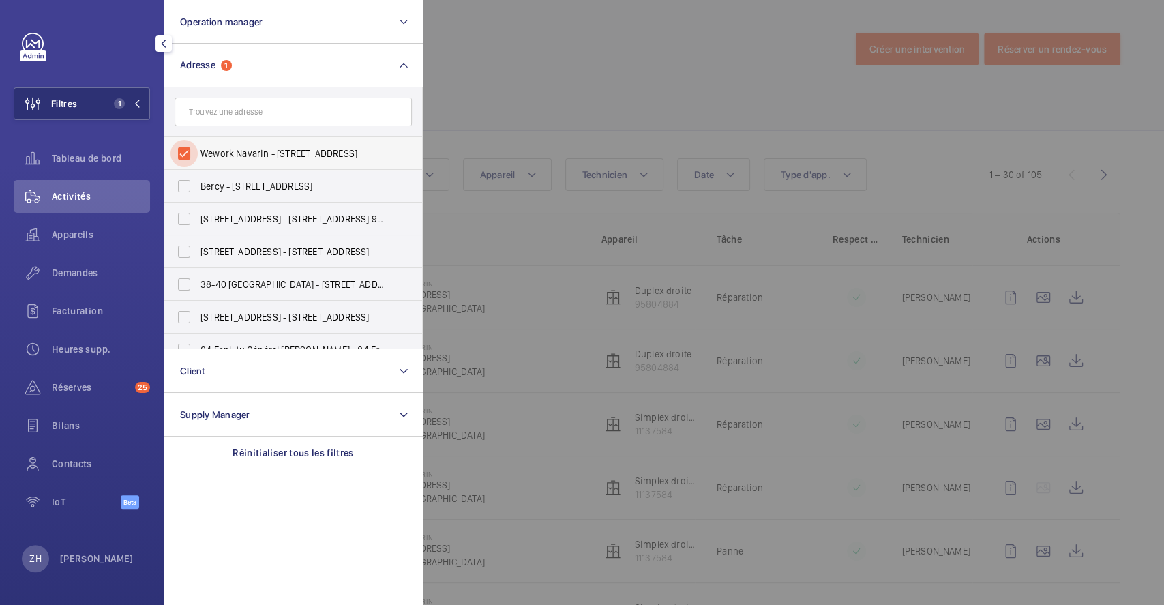
click at [184, 151] on input "Wework Navarin - 18 Rue de Navarin, PARIS 75009" at bounding box center [183, 153] width 27 height 27
checkbox input "false"
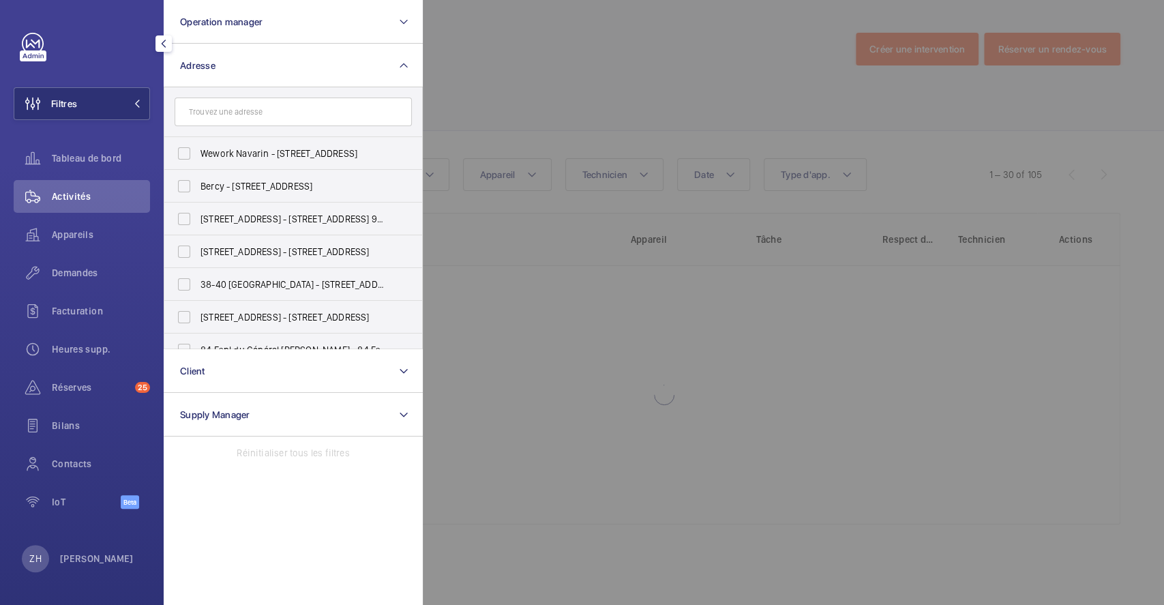
drag, startPoint x: 472, startPoint y: 68, endPoint x: 451, endPoint y: 70, distance: 21.9
click at [472, 67] on div at bounding box center [1005, 302] width 1164 height 605
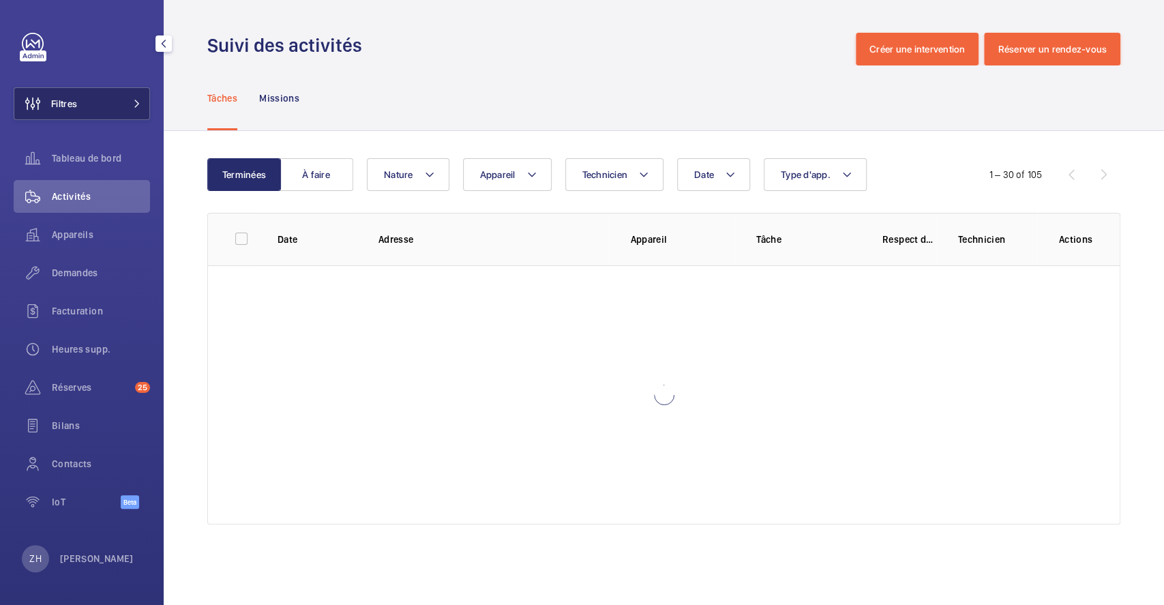
drag, startPoint x: 63, startPoint y: 100, endPoint x: 138, endPoint y: 94, distance: 75.2
click at [65, 99] on span "Filtres" at bounding box center [64, 104] width 26 height 14
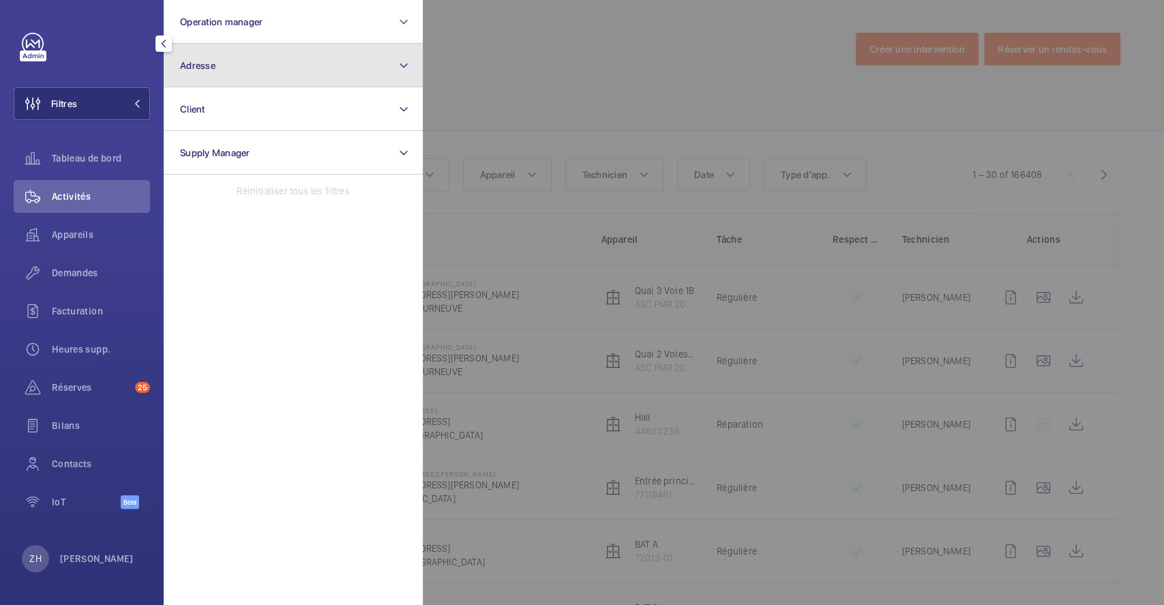
click at [217, 59] on button "Adresse" at bounding box center [293, 66] width 259 height 44
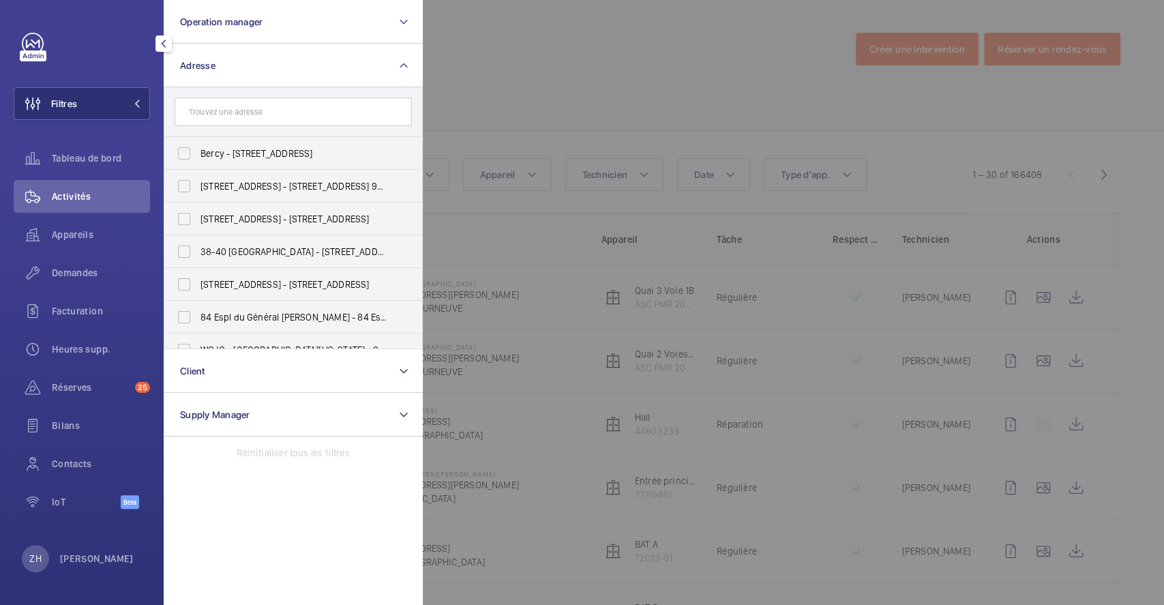
click at [212, 118] on input "text" at bounding box center [293, 111] width 237 height 29
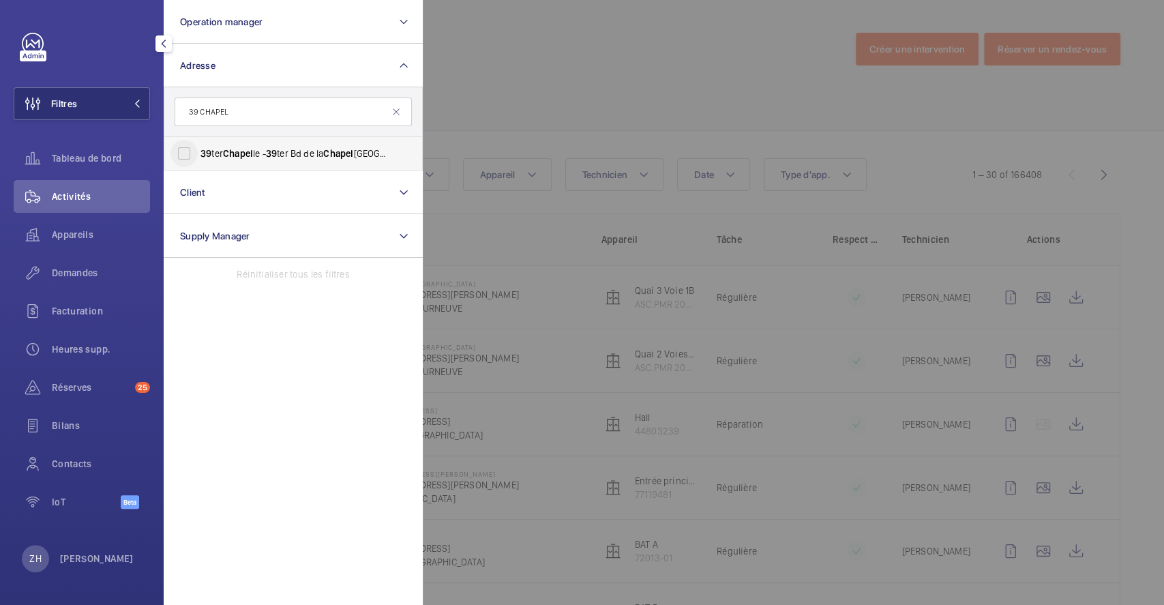
type input "39 CHAPEL"
click at [181, 150] on input "39 ter Chapel le - 39 ter Bd de la Chapel le, PARIS 75010" at bounding box center [183, 153] width 27 height 27
checkbox input "true"
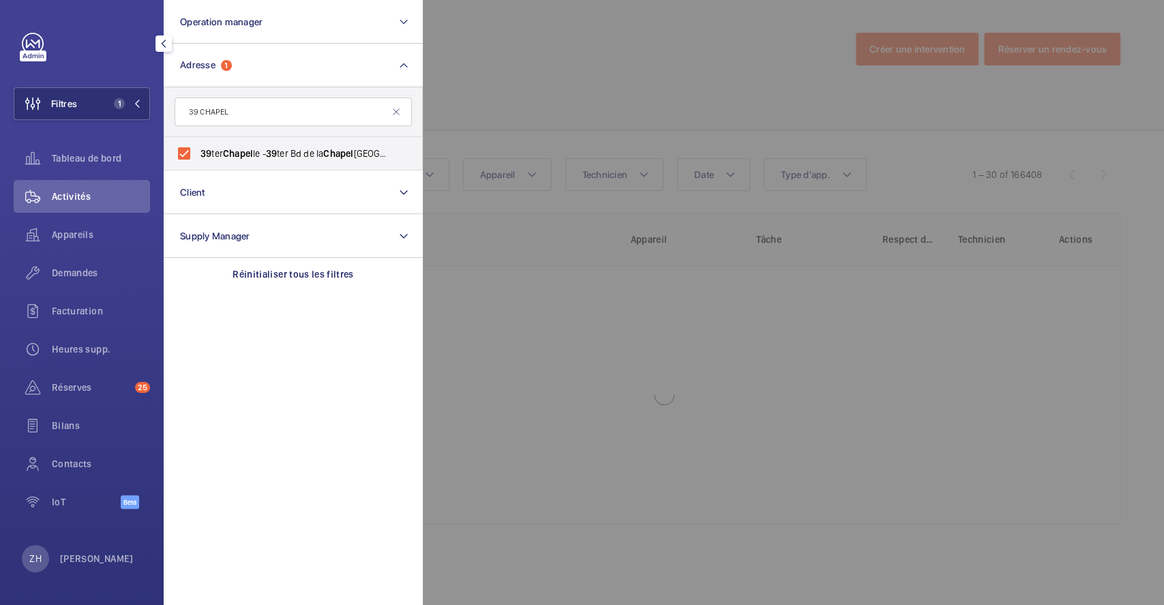
click at [517, 69] on div at bounding box center [1005, 302] width 1164 height 605
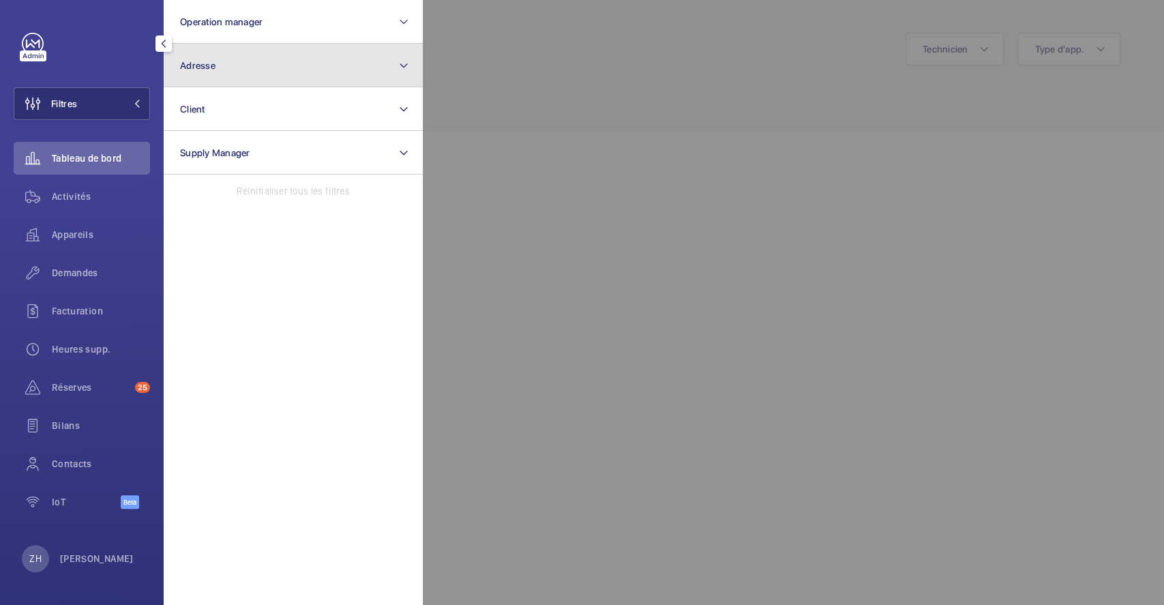
click at [262, 63] on button "Adresse" at bounding box center [293, 66] width 259 height 44
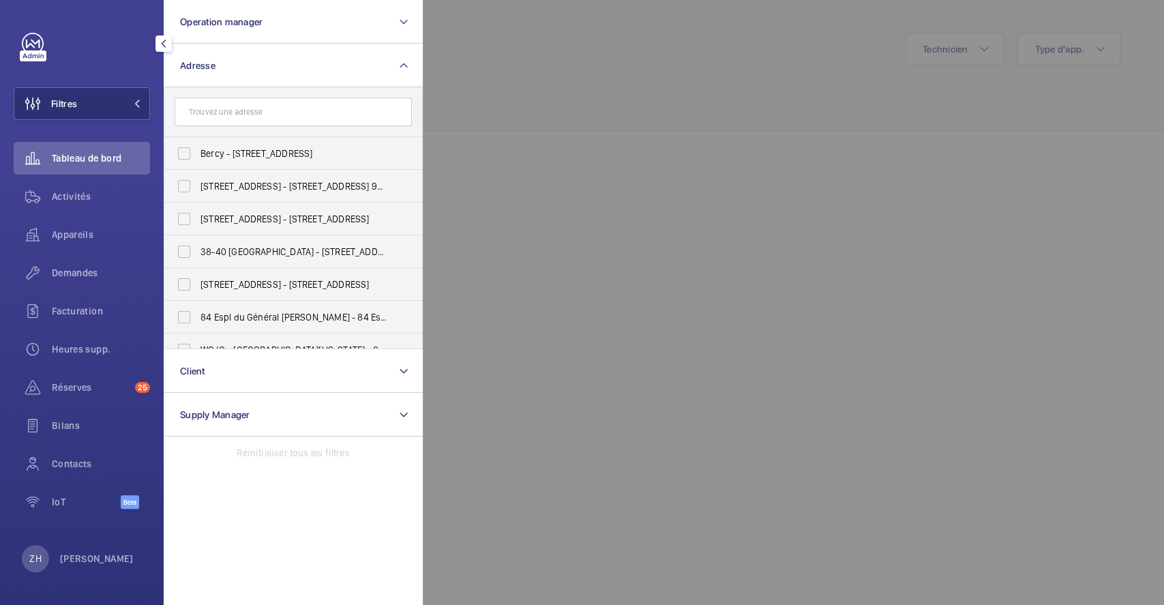
click at [269, 104] on input "text" at bounding box center [293, 111] width 237 height 29
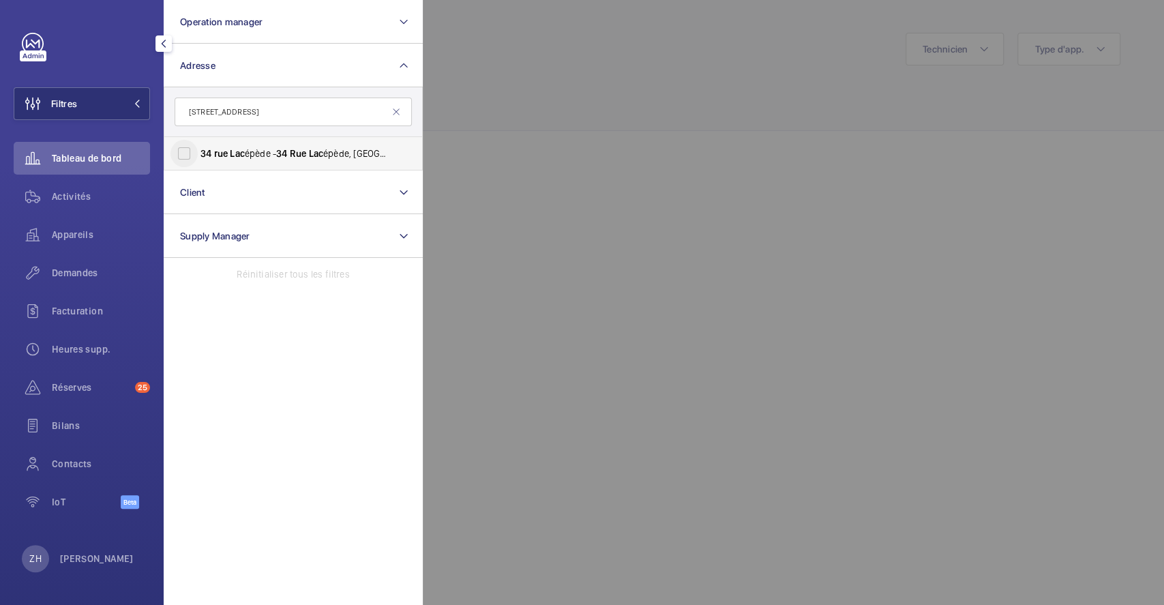
type input "34 RUE LAC"
drag, startPoint x: 185, startPoint y: 150, endPoint x: 292, endPoint y: 145, distance: 106.5
click at [186, 150] on input "34 rue Lac épède - 34 Rue Lac épède, PARIS 75005" at bounding box center [183, 153] width 27 height 27
checkbox input "true"
click at [571, 88] on div at bounding box center [1005, 302] width 1164 height 605
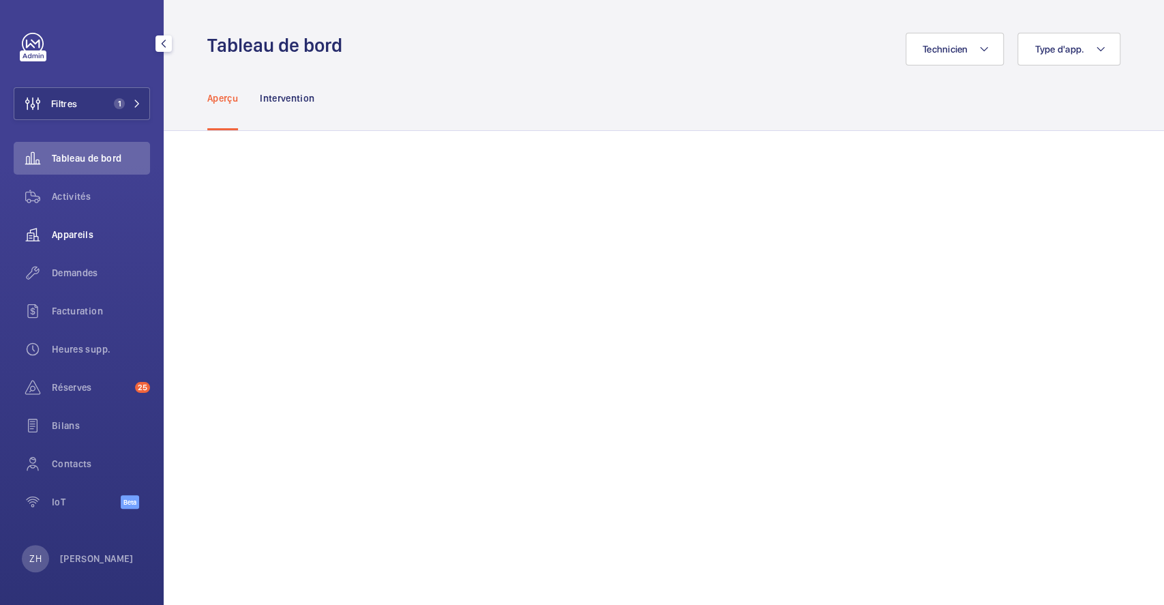
click at [74, 231] on span "Appareils" at bounding box center [101, 235] width 98 height 14
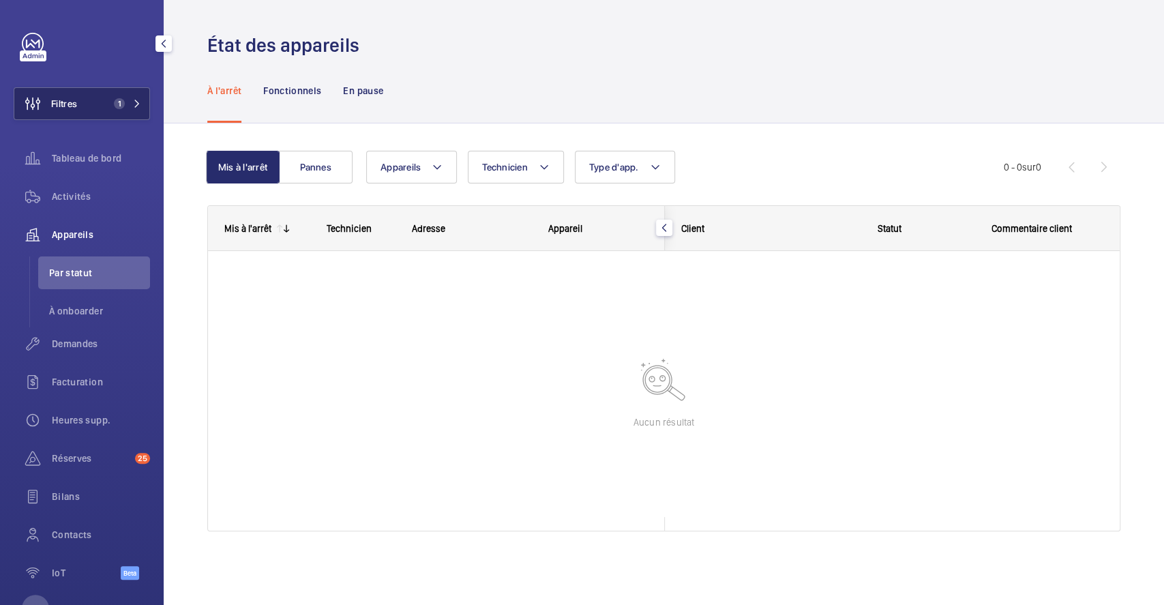
click at [89, 104] on button "Filtres 1" at bounding box center [82, 103] width 136 height 33
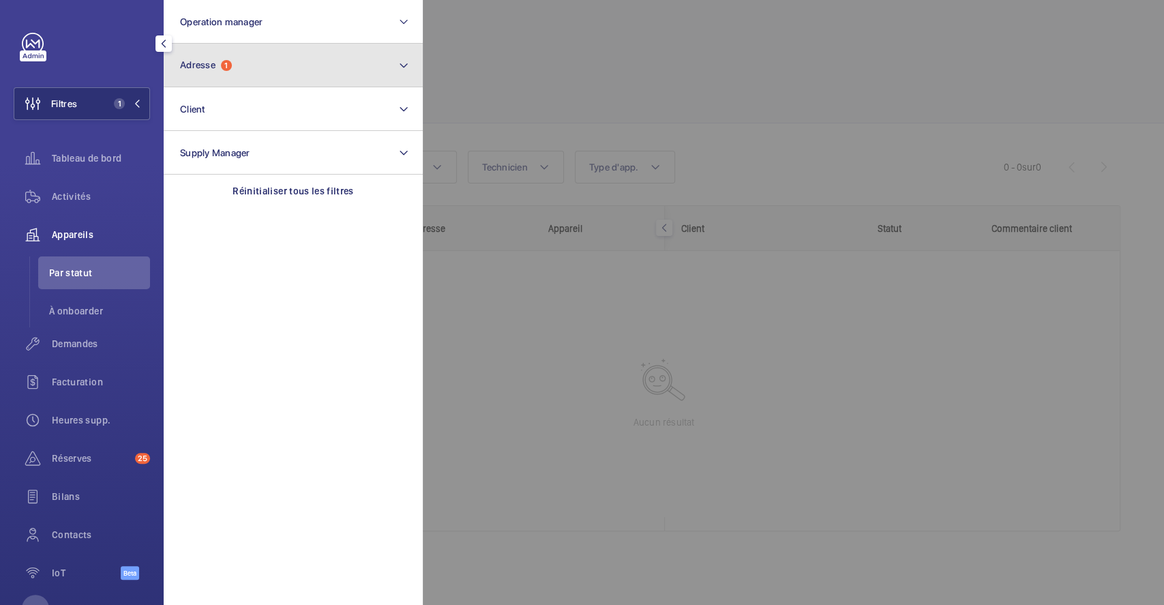
click at [316, 68] on button "Adresse 1" at bounding box center [293, 66] width 259 height 44
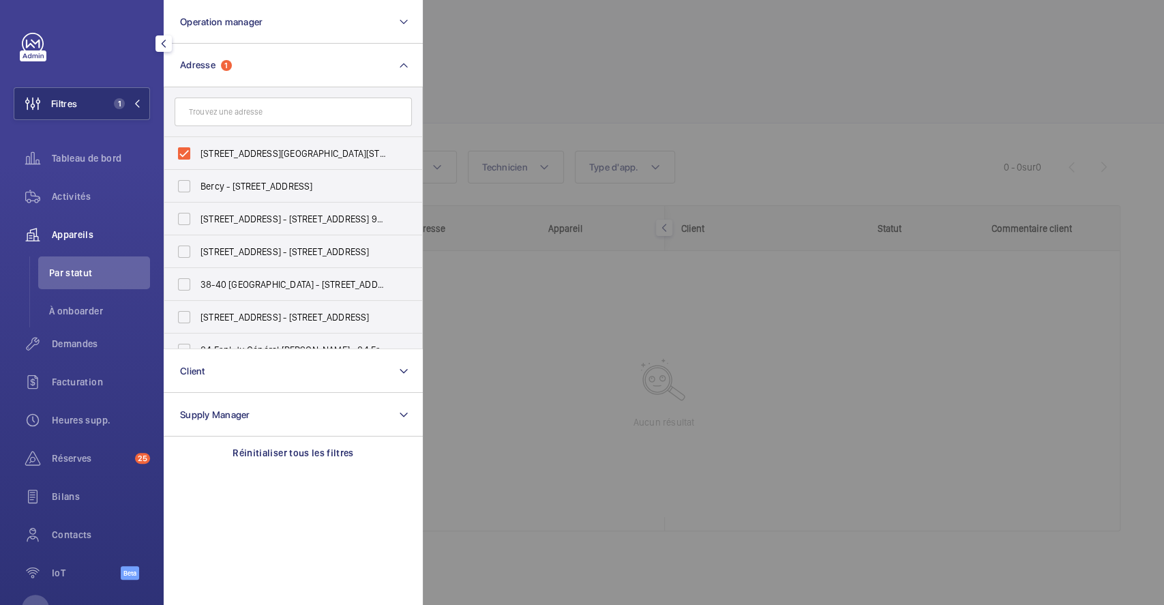
click at [657, 70] on div at bounding box center [1005, 302] width 1164 height 605
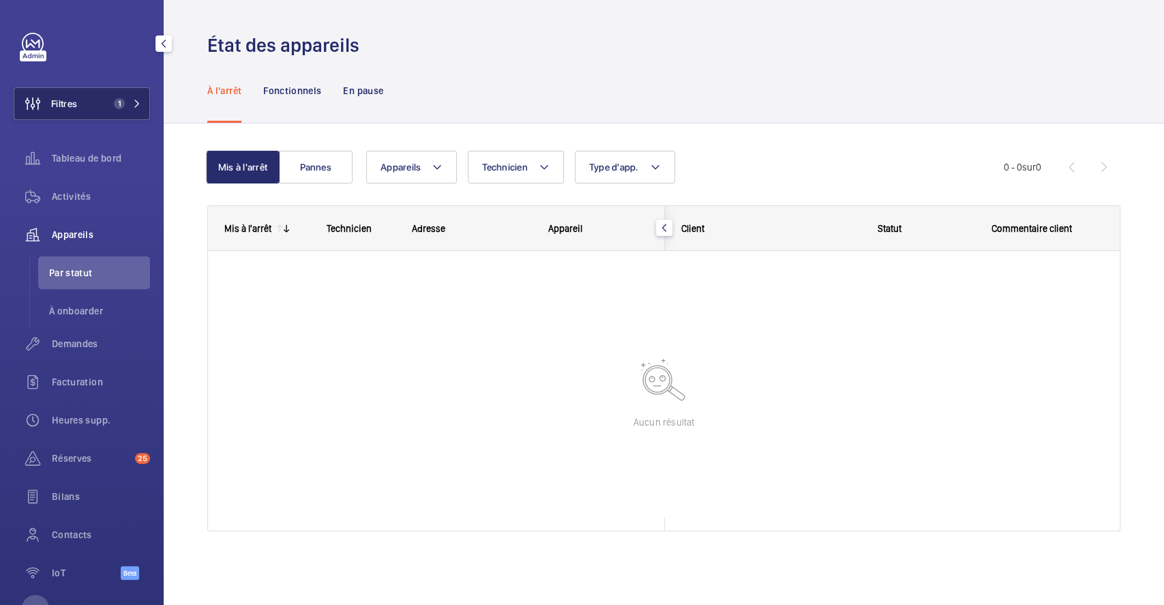
click at [71, 99] on span "Filtres" at bounding box center [64, 104] width 26 height 14
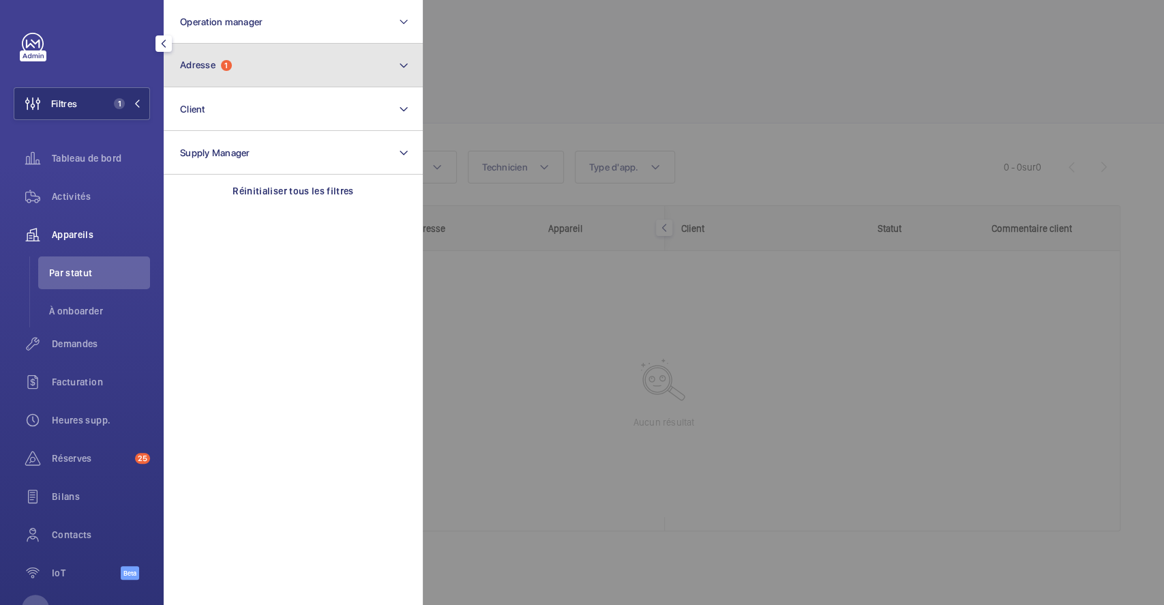
drag, startPoint x: 284, startPoint y: 65, endPoint x: 258, endPoint y: 73, distance: 27.2
click at [284, 64] on button "Adresse 1" at bounding box center [293, 66] width 259 height 44
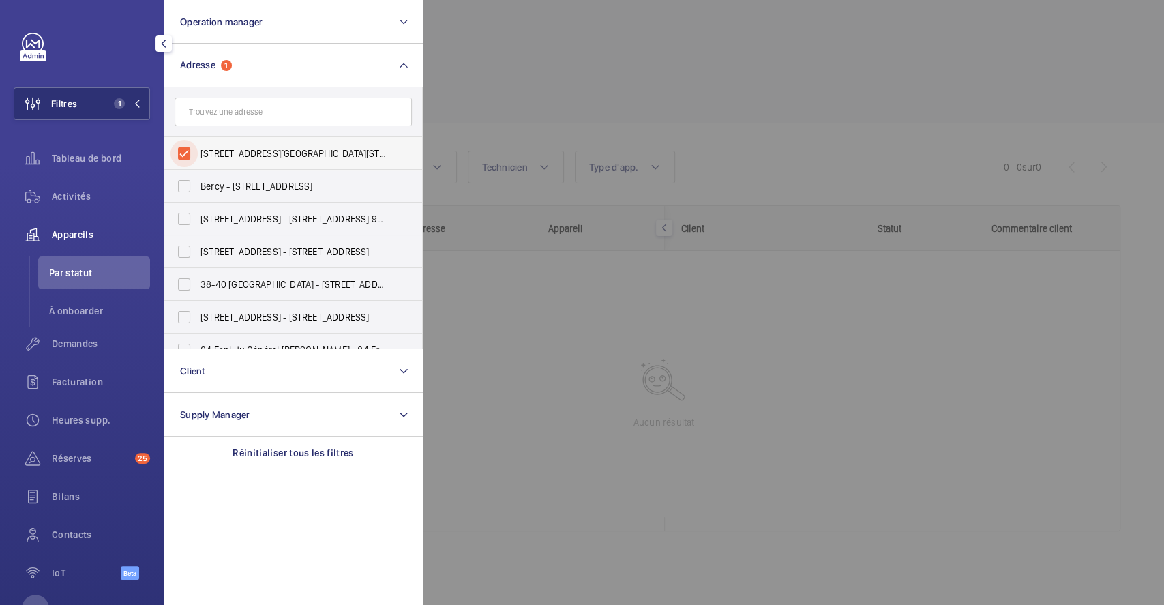
click at [190, 150] on input "34 rue Lacépède - 34 Rue Lacépède, PARIS 75005" at bounding box center [183, 153] width 27 height 27
checkbox input "false"
click at [447, 106] on div at bounding box center [1005, 302] width 1164 height 605
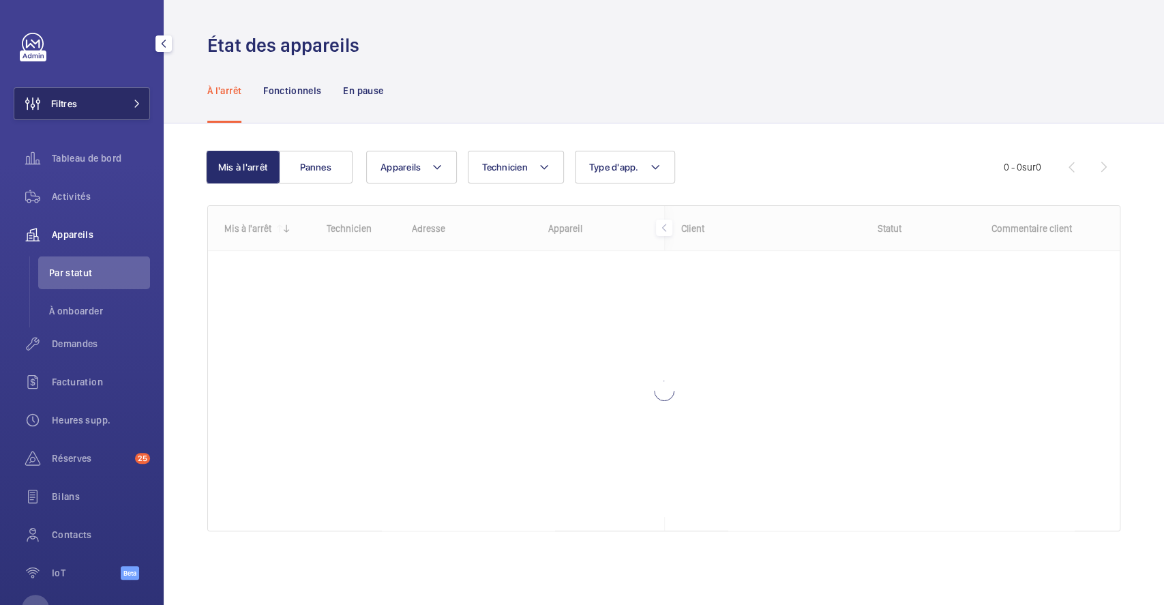
click at [62, 97] on span "Filtres" at bounding box center [64, 104] width 26 height 14
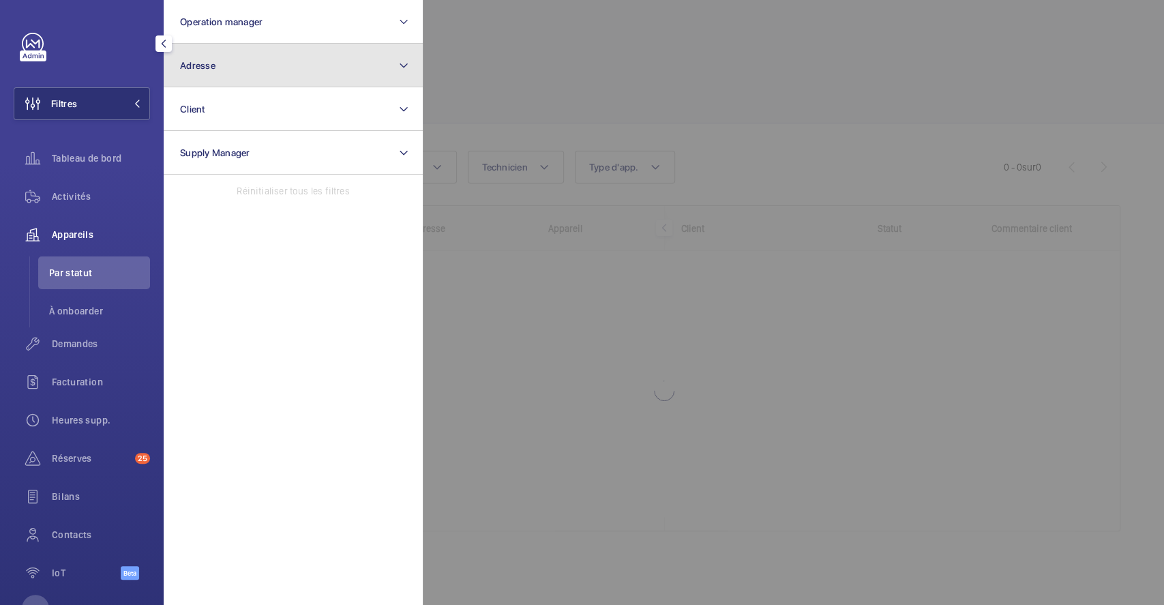
click at [244, 63] on button "Adresse" at bounding box center [293, 66] width 259 height 44
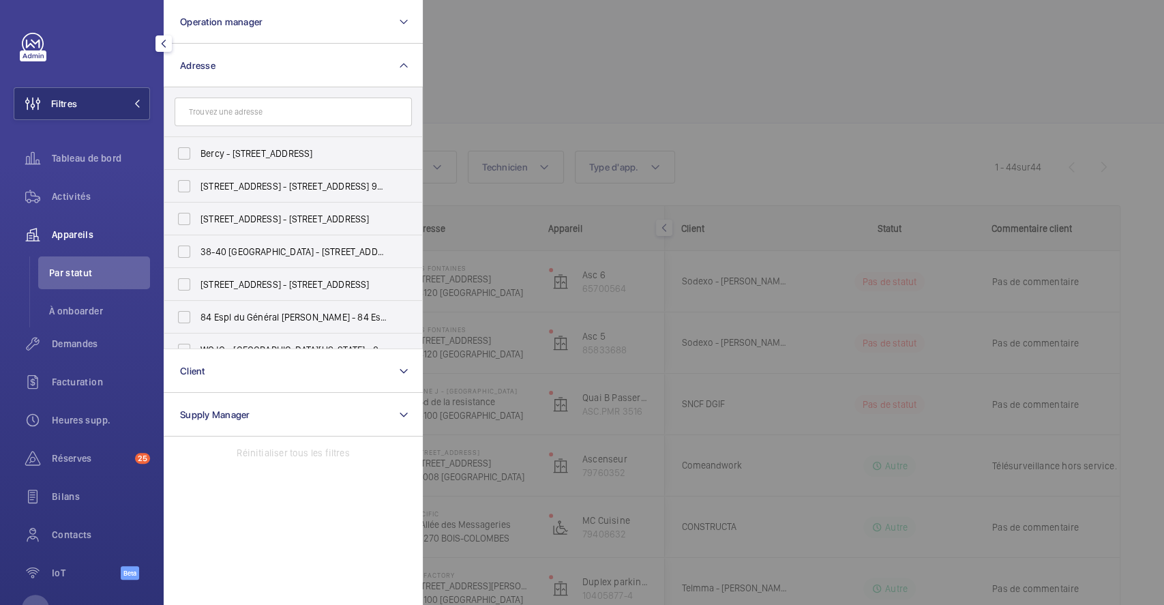
click at [253, 106] on input "text" at bounding box center [293, 111] width 237 height 29
click at [275, 108] on input "text" at bounding box center [293, 111] width 237 height 29
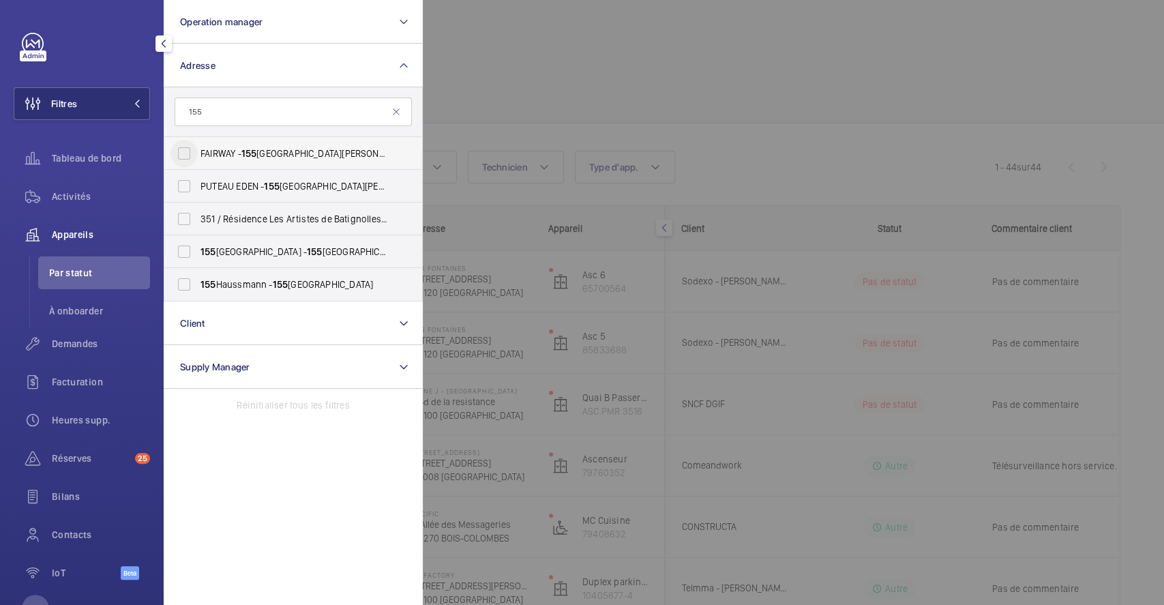
type input "155"
click at [182, 150] on input "FAIRWAY - 155 Avenue Pierre Brossolette, 92240 MONTROUGE, MONTROUGE 92120" at bounding box center [183, 153] width 27 height 27
checkbox input "true"
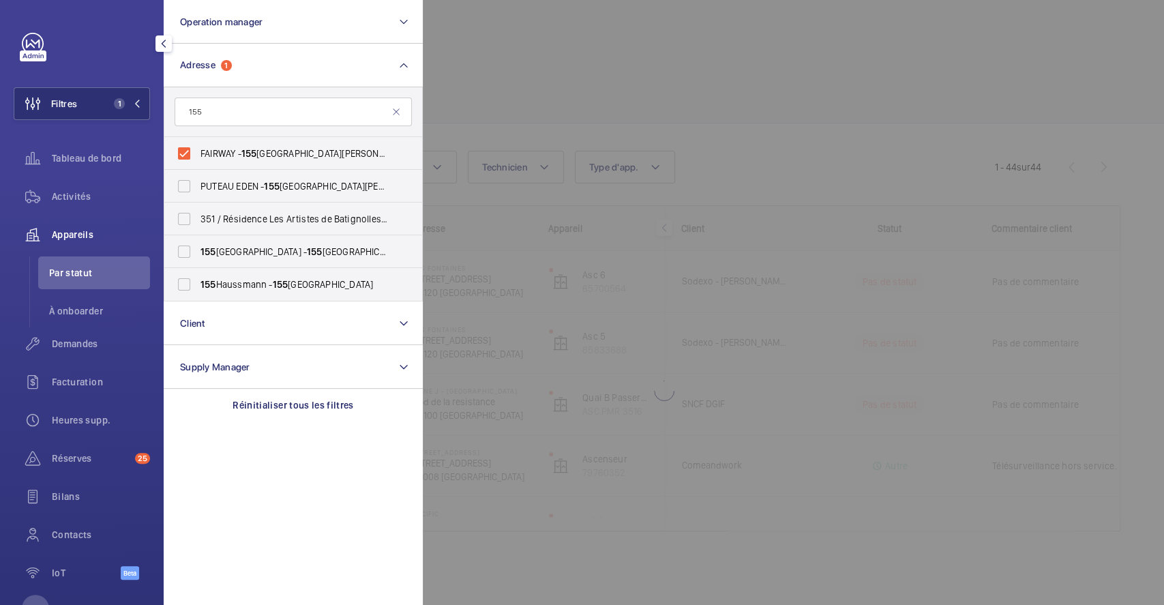
click at [592, 85] on div at bounding box center [1005, 302] width 1164 height 605
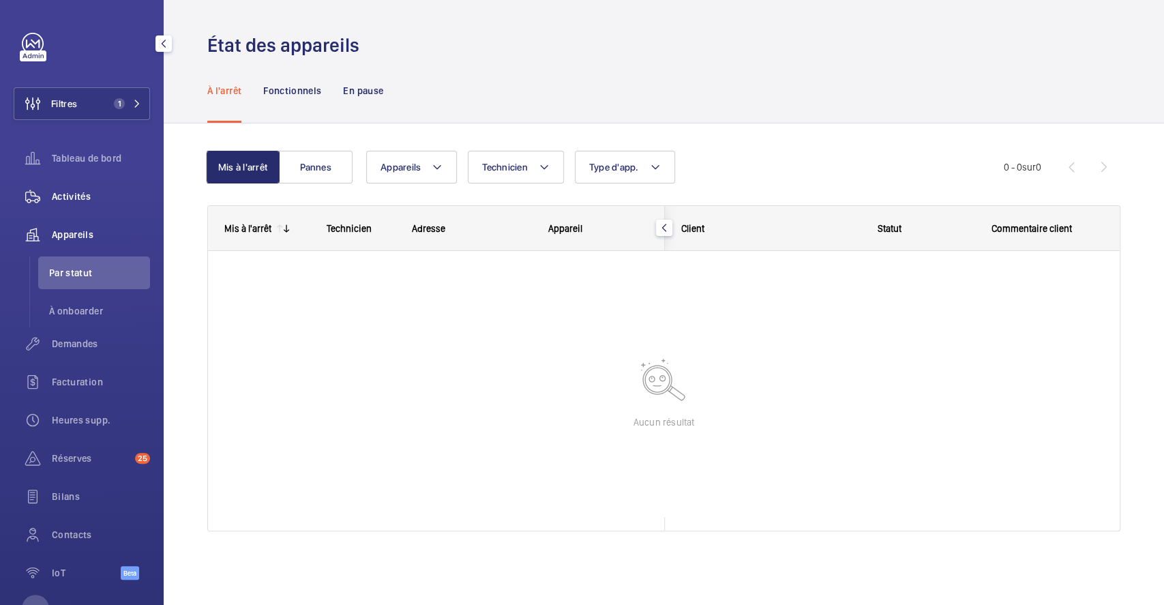
click at [84, 191] on span "Activités" at bounding box center [101, 197] width 98 height 14
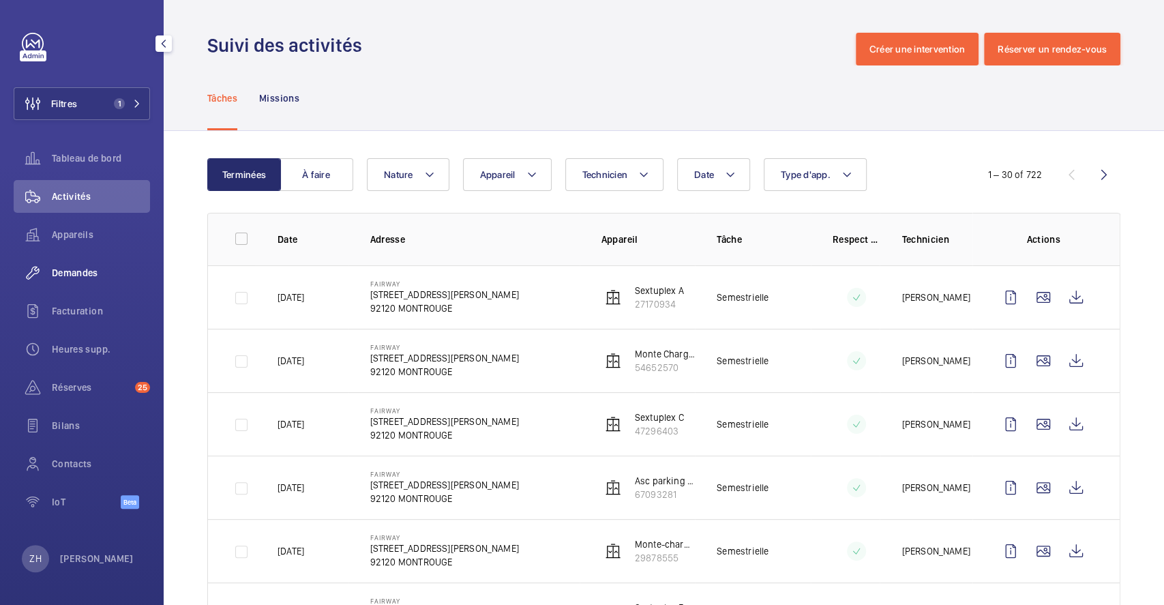
click at [92, 272] on span "Demandes" at bounding box center [101, 273] width 98 height 14
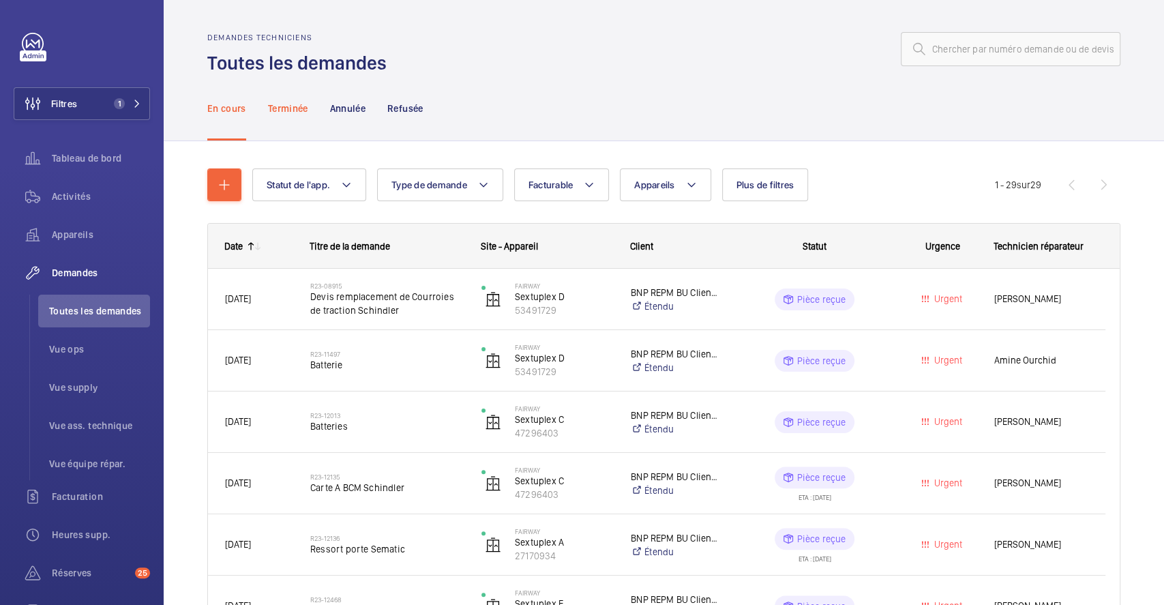
click at [294, 103] on p "Terminée" at bounding box center [288, 109] width 40 height 14
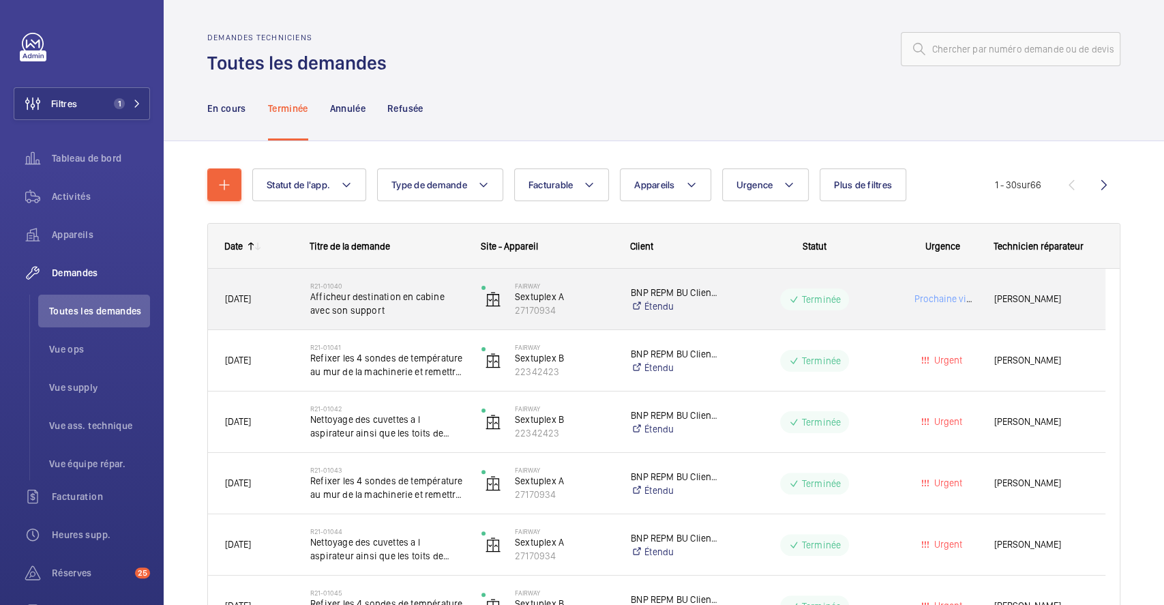
click at [420, 321] on div "R21-01040 Afficheur destination en cabine avec son support" at bounding box center [379, 299] width 170 height 61
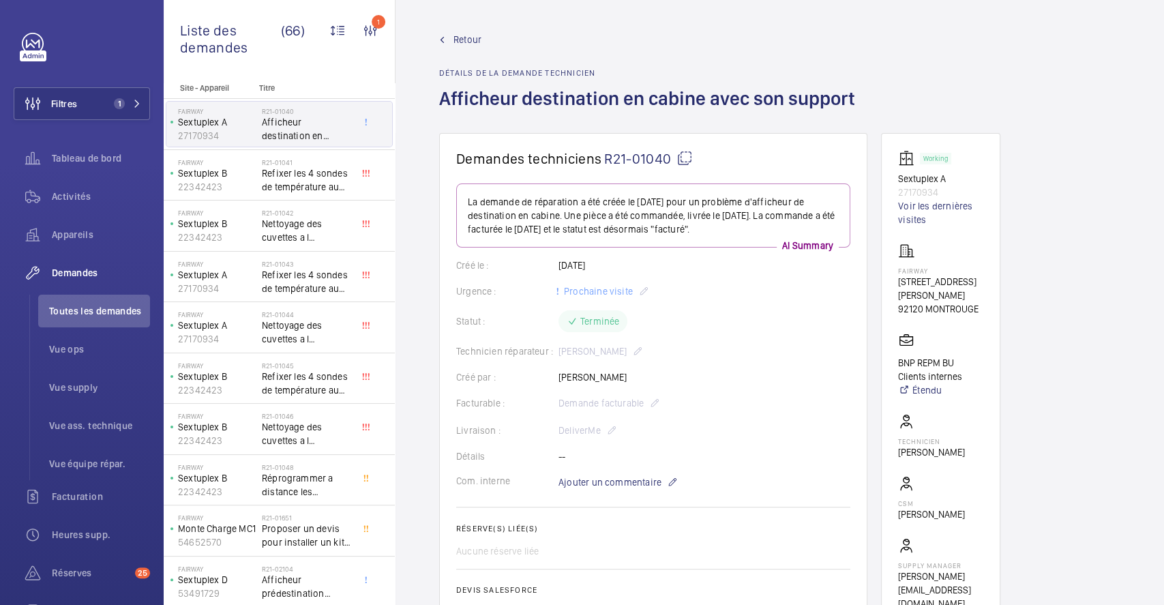
click at [462, 40] on span "Retour" at bounding box center [467, 40] width 28 height 14
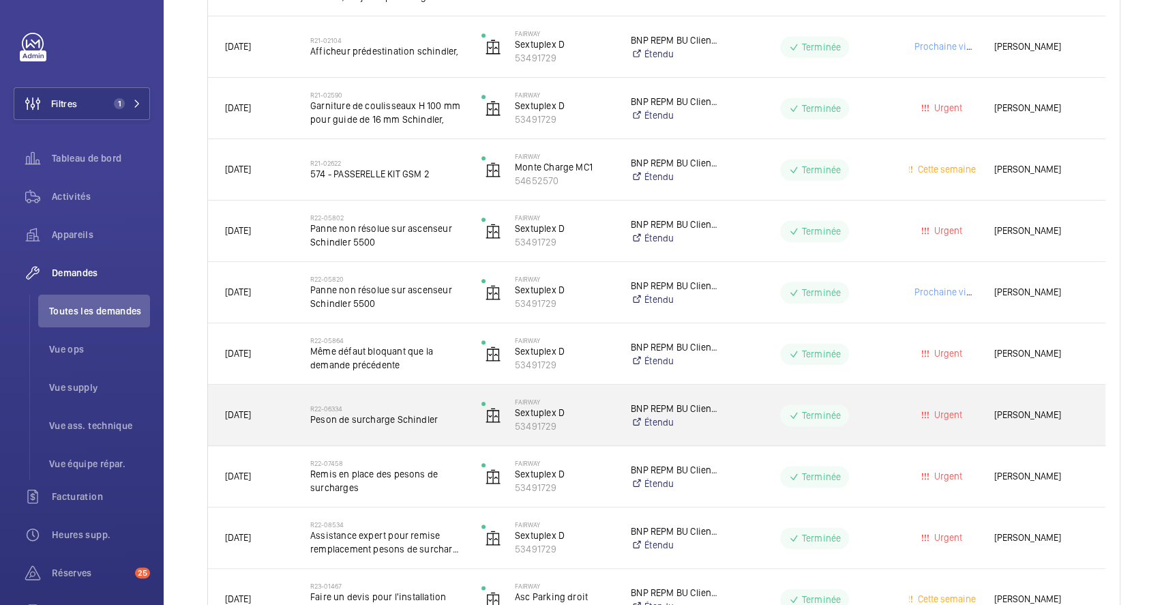
scroll to position [818, 0]
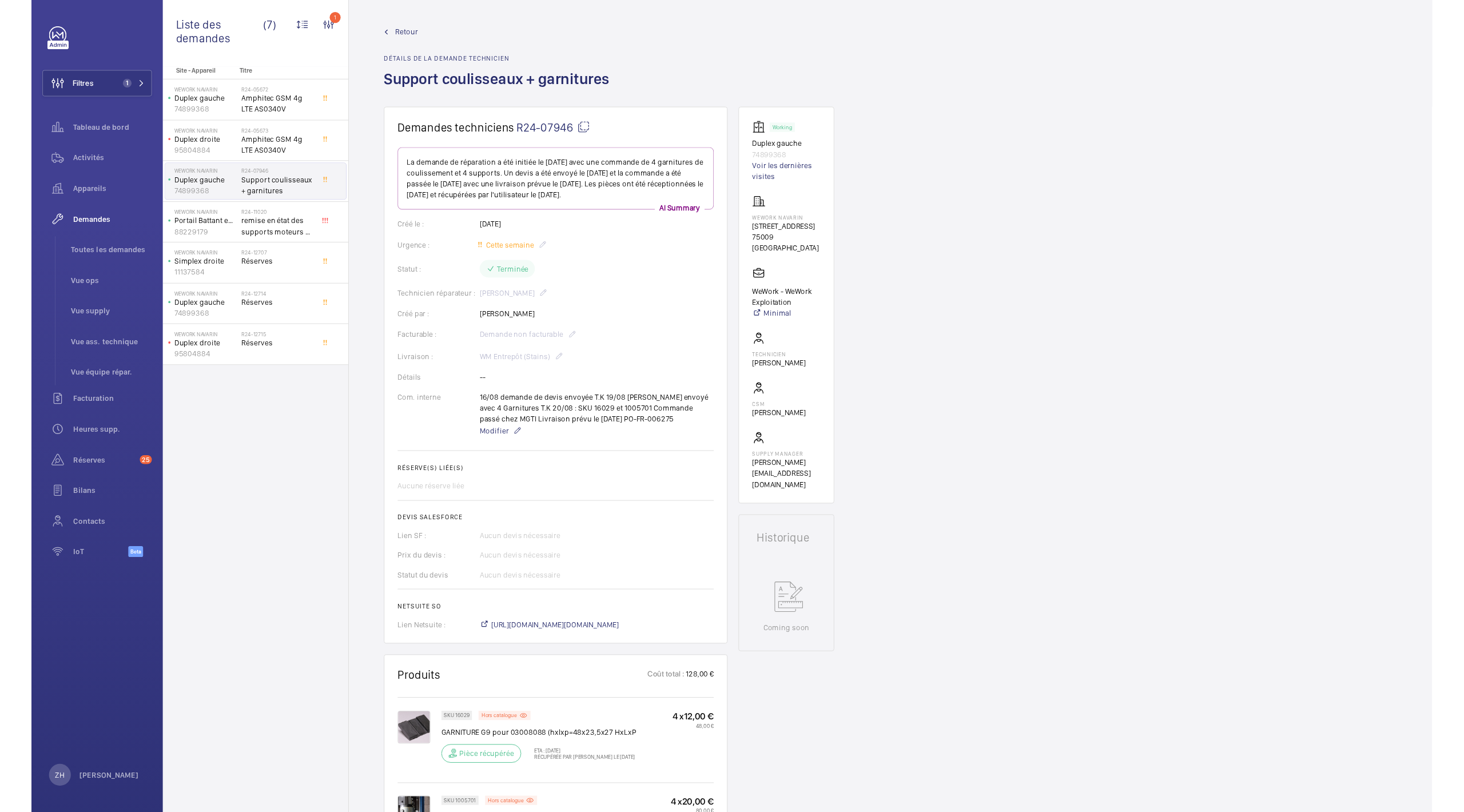
scroll to position [229, 0]
